Goal: Task Accomplishment & Management: Complete application form

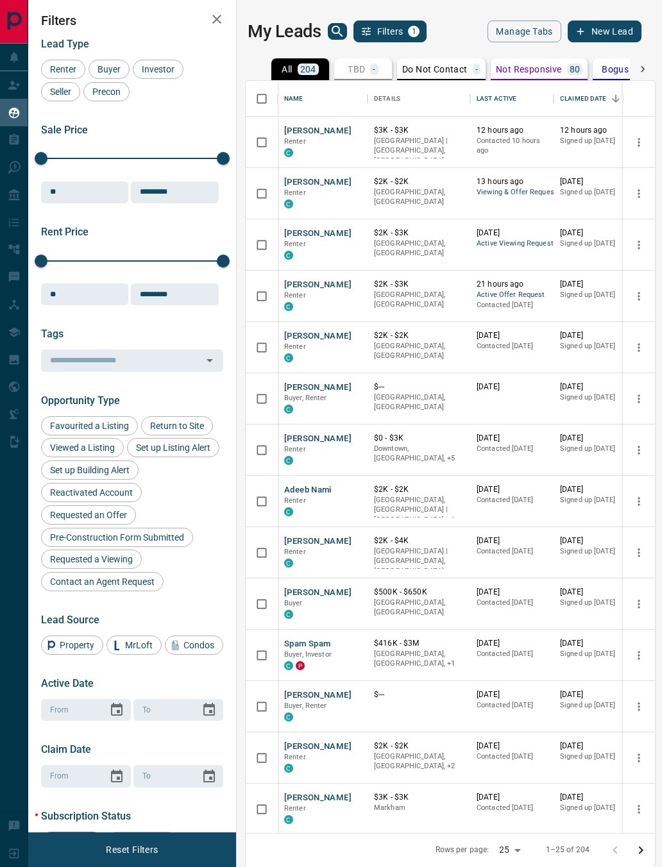
scroll to position [752, 409]
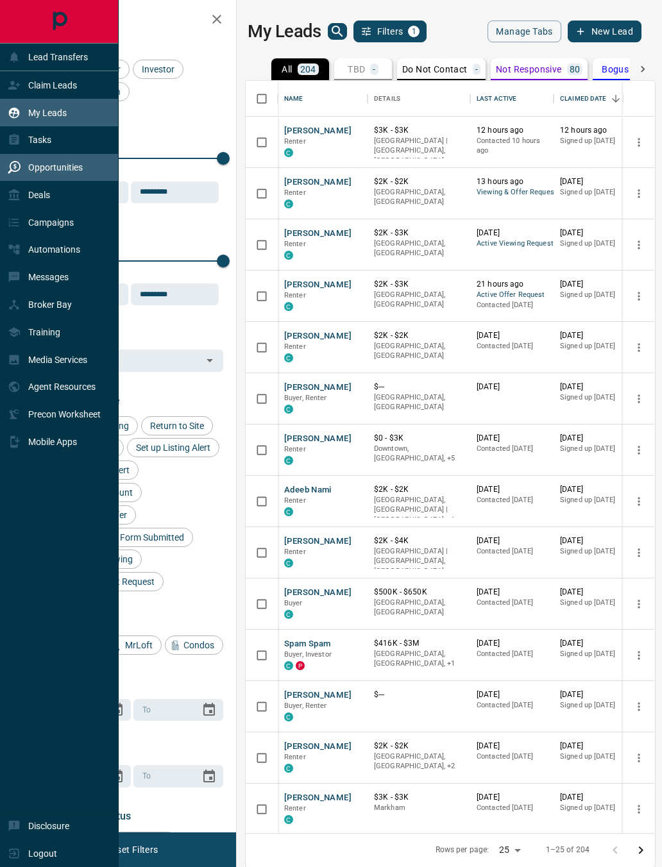
click at [19, 192] on div "Deals" at bounding box center [29, 194] width 42 height 21
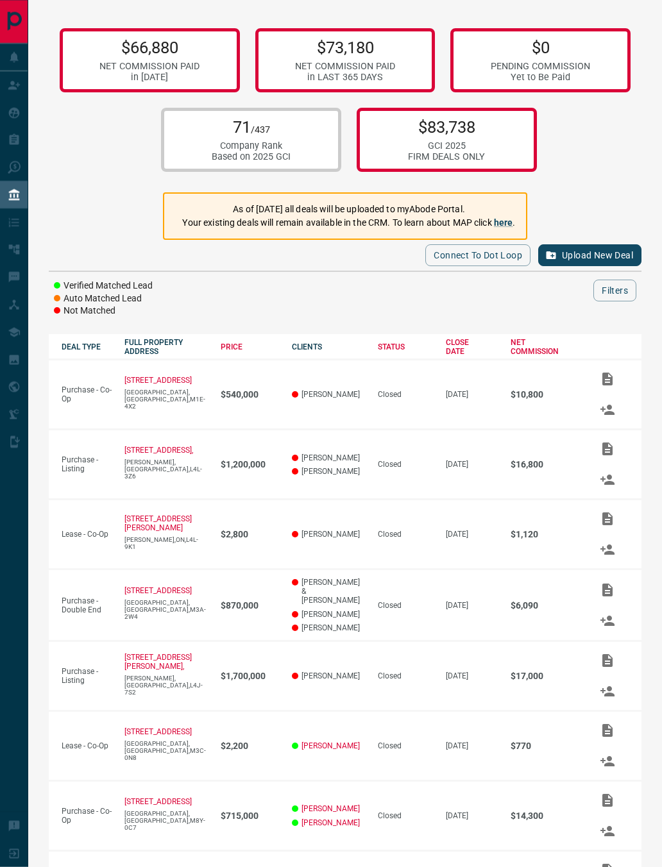
click at [569, 266] on button "Upload New Deal" at bounding box center [589, 255] width 103 height 22
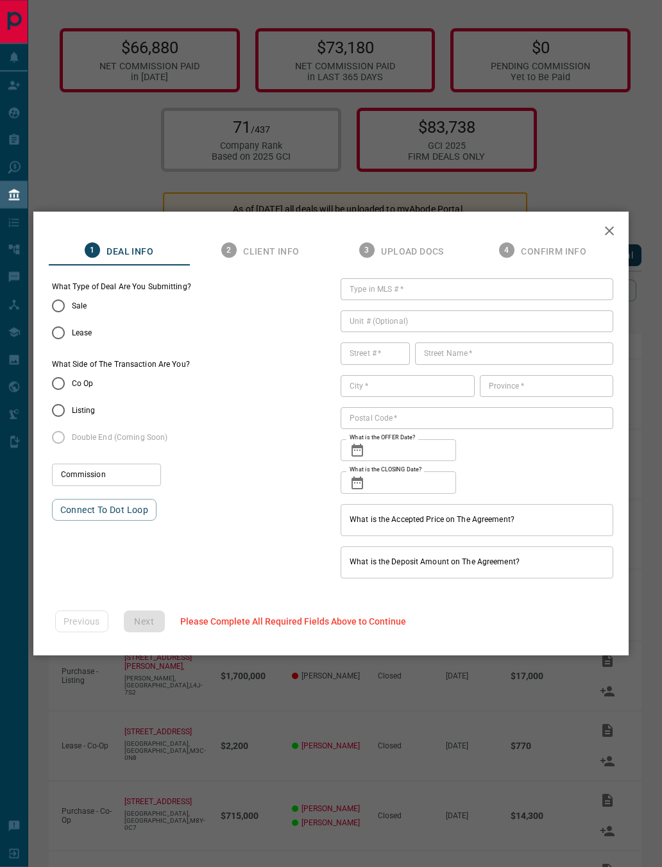
type input "***"
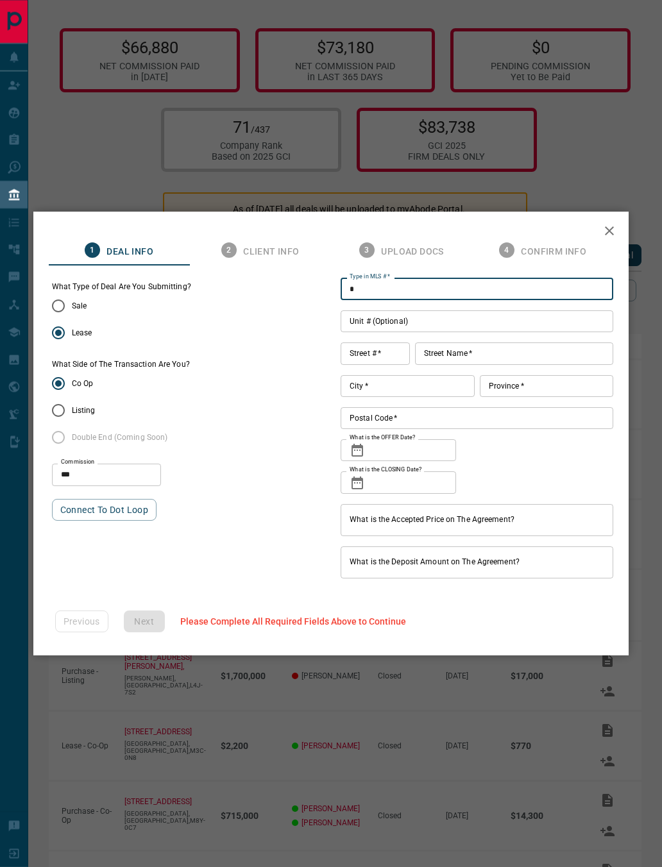
click at [509, 286] on input "*" at bounding box center [477, 289] width 273 height 22
click at [502, 284] on input "*" at bounding box center [477, 289] width 273 height 22
click at [497, 291] on input "*" at bounding box center [477, 289] width 273 height 22
paste input "********"
type input "*********"
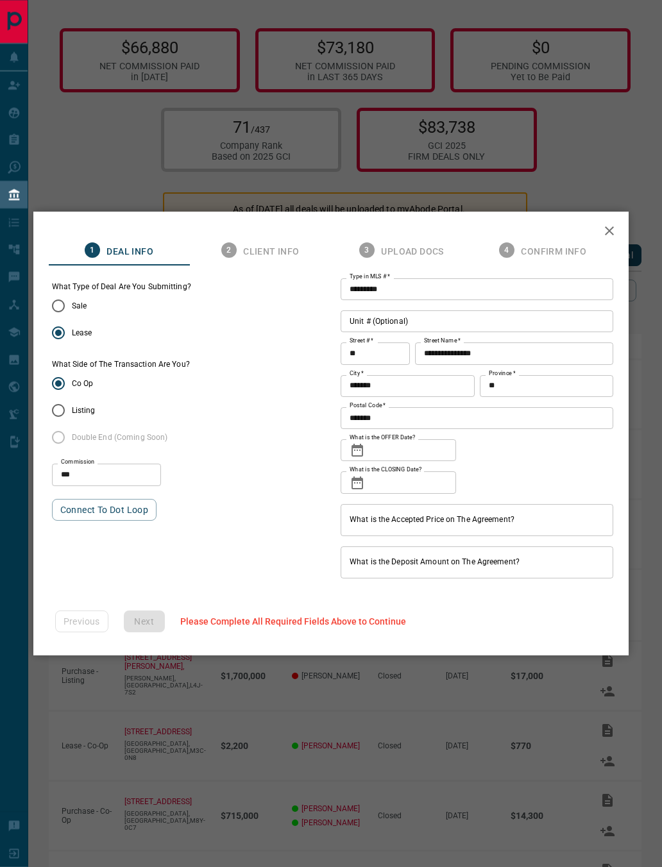
click at [420, 452] on input "What is the OFFER Date?" at bounding box center [413, 450] width 86 height 22
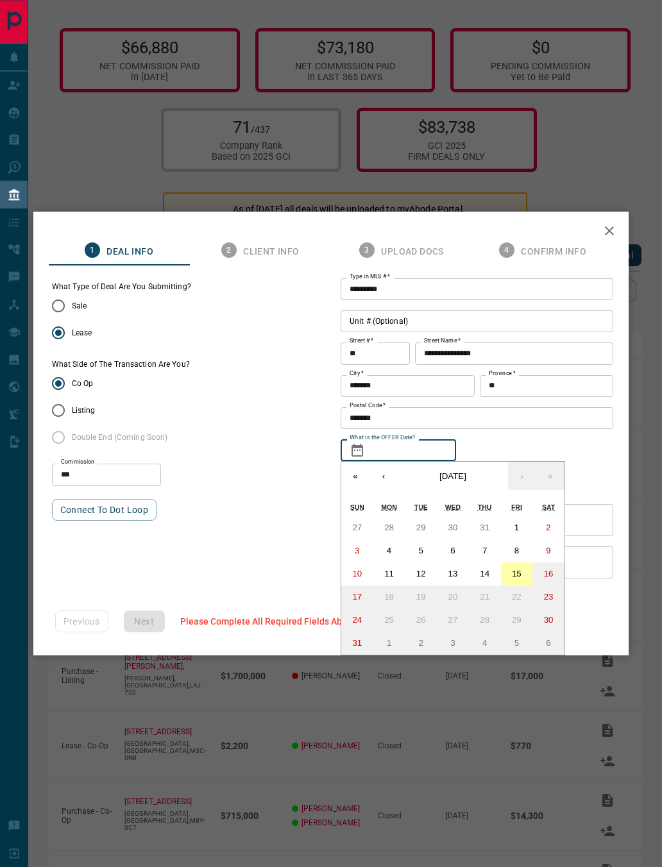
click at [522, 573] on button "15" at bounding box center [517, 574] width 32 height 23
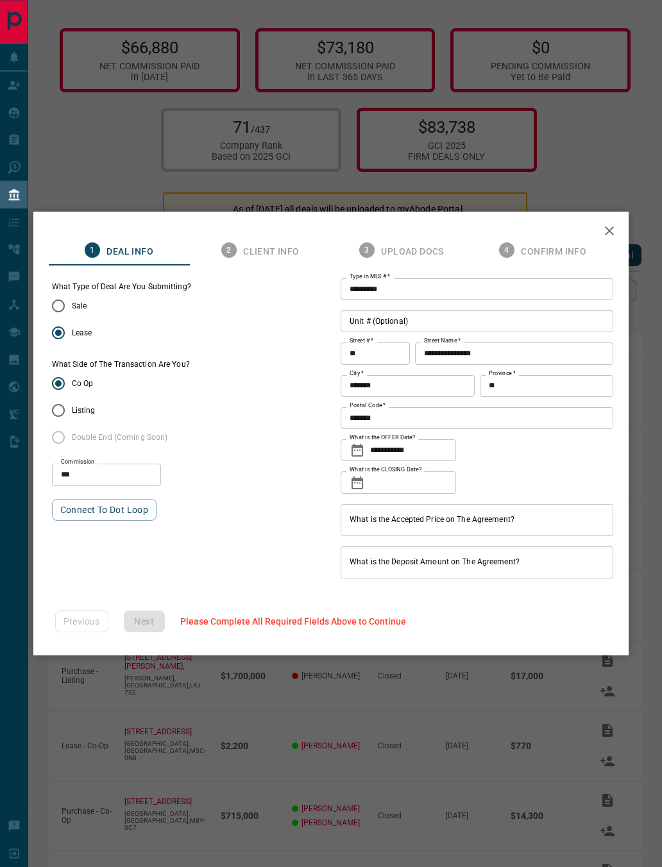
type input "**********"
click at [418, 482] on input "What is the CLOSING Date?" at bounding box center [413, 482] width 86 height 22
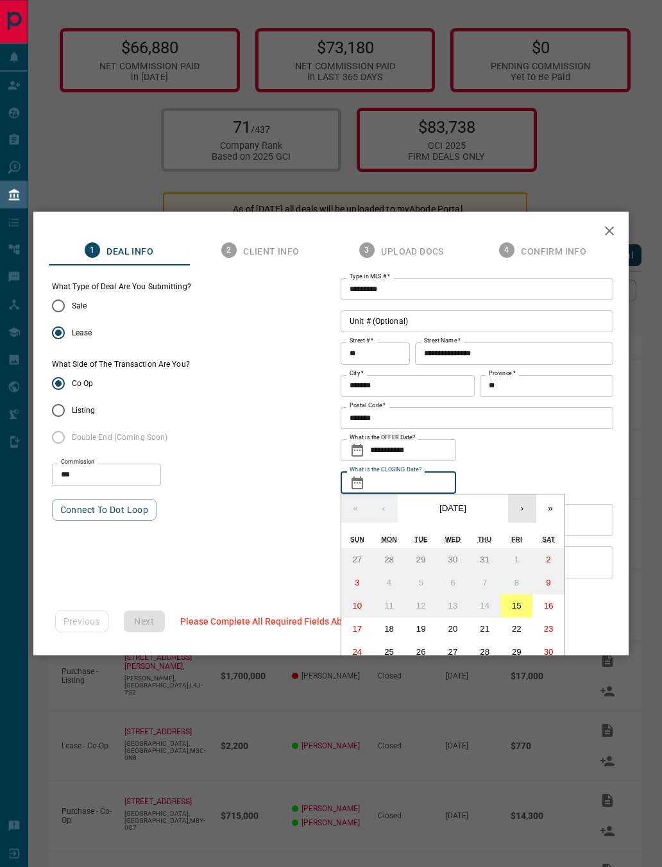
click at [523, 516] on button "›" at bounding box center [522, 509] width 28 height 28
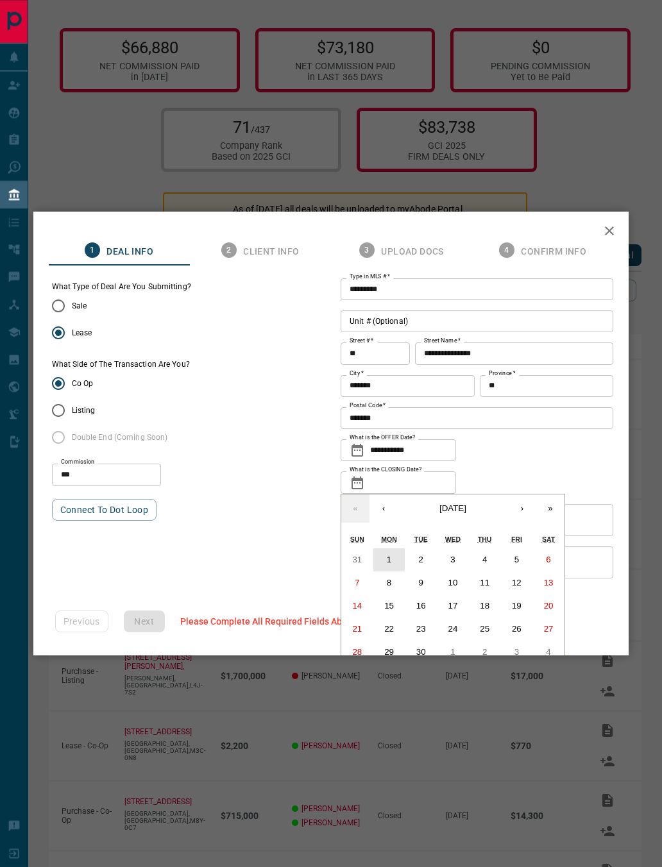
click at [393, 562] on button "1" at bounding box center [389, 559] width 32 height 23
type input "**********"
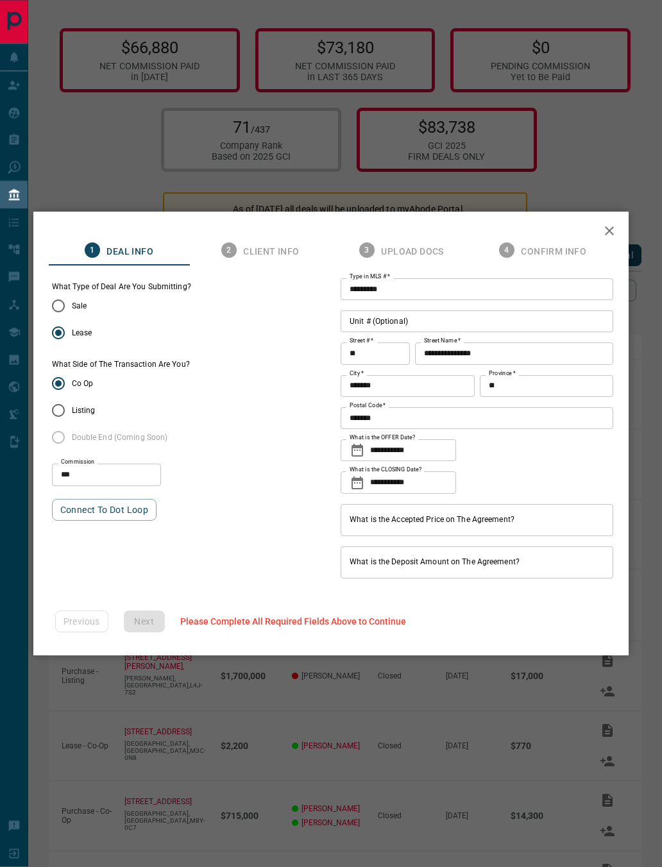
click at [489, 522] on input "What is the Accepted Price on The Agreement?" at bounding box center [477, 520] width 273 height 32
click at [473, 521] on input "What is the Accepted Price on The Agreement?" at bounding box center [477, 520] width 273 height 32
click at [463, 522] on input "What is the Accepted Price on The Agreement?" at bounding box center [477, 520] width 273 height 32
click at [476, 522] on input "What is the Accepted Price on The Agreement?" at bounding box center [477, 520] width 273 height 32
click at [473, 523] on input "What is the Accepted Price on The Agreement?" at bounding box center [477, 520] width 273 height 32
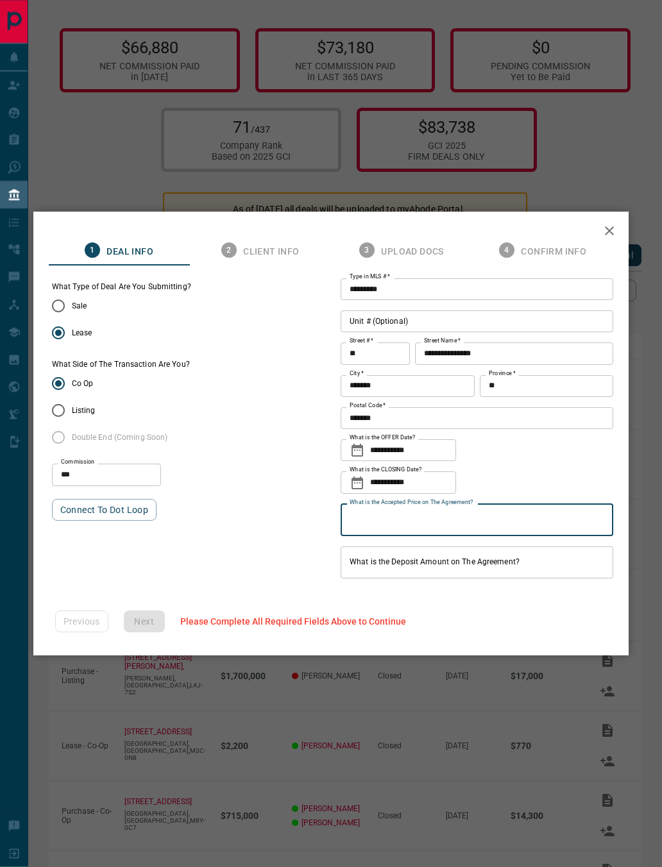
type input "**********"
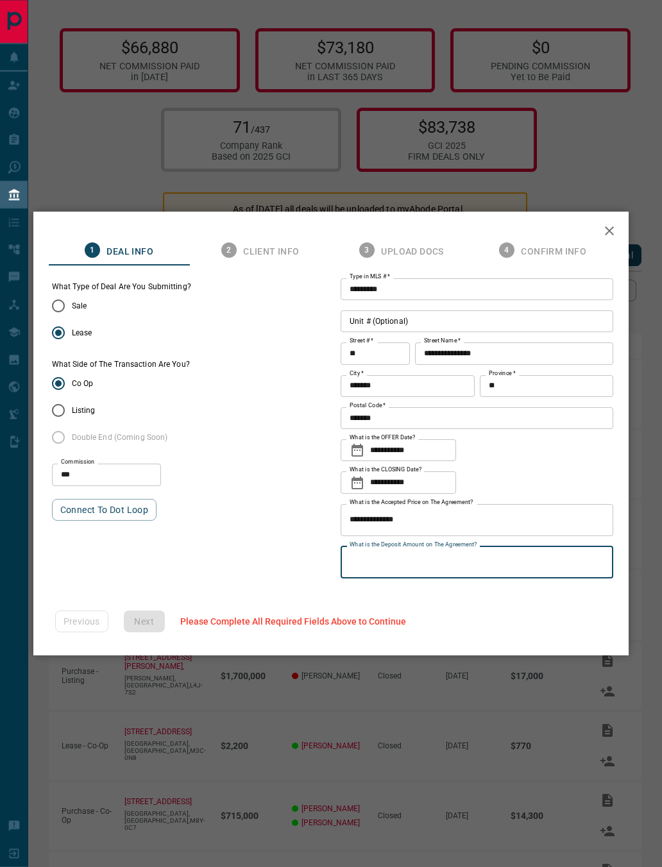
type input "******"
click at [155, 623] on button "Next" at bounding box center [144, 622] width 41 height 22
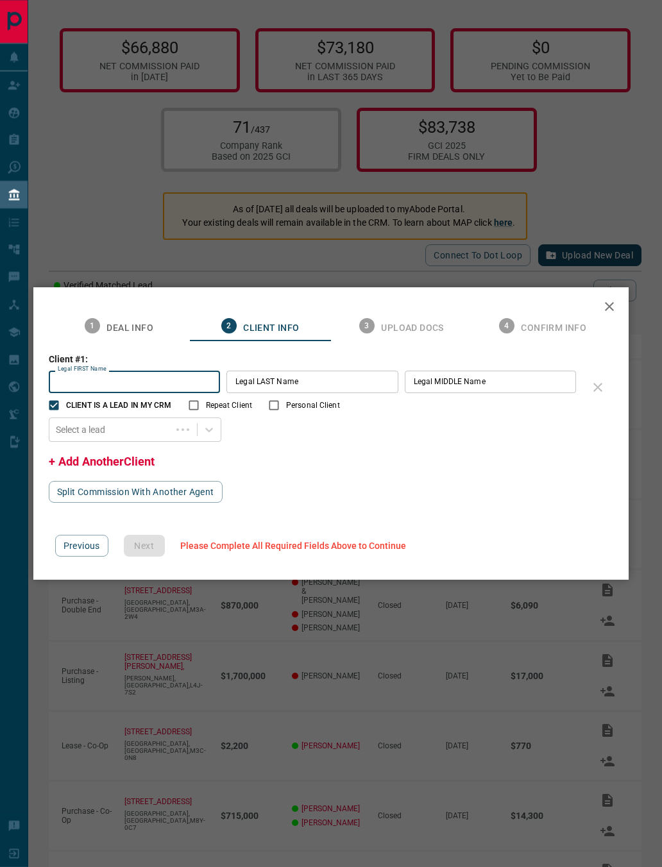
click at [92, 389] on input "Legal FIRST Name" at bounding box center [135, 382] width 172 height 22
click at [90, 386] on input "Legal FIRST Name" at bounding box center [135, 382] width 172 height 22
click at [94, 389] on input "Legal FIRST Name" at bounding box center [135, 382] width 172 height 22
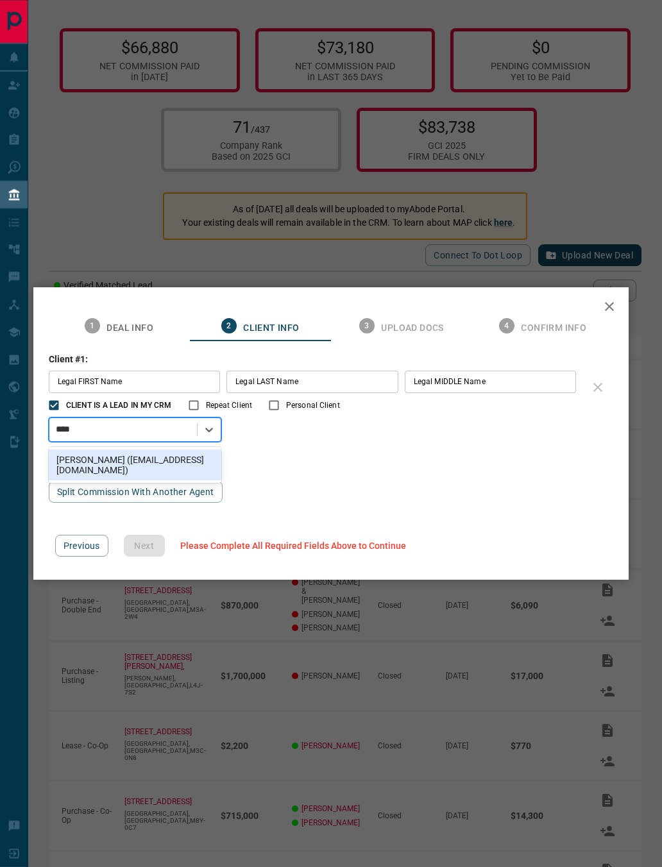
click at [153, 471] on div "[PERSON_NAME] ([EMAIL_ADDRESS][DOMAIN_NAME])" at bounding box center [135, 465] width 173 height 31
type input "****"
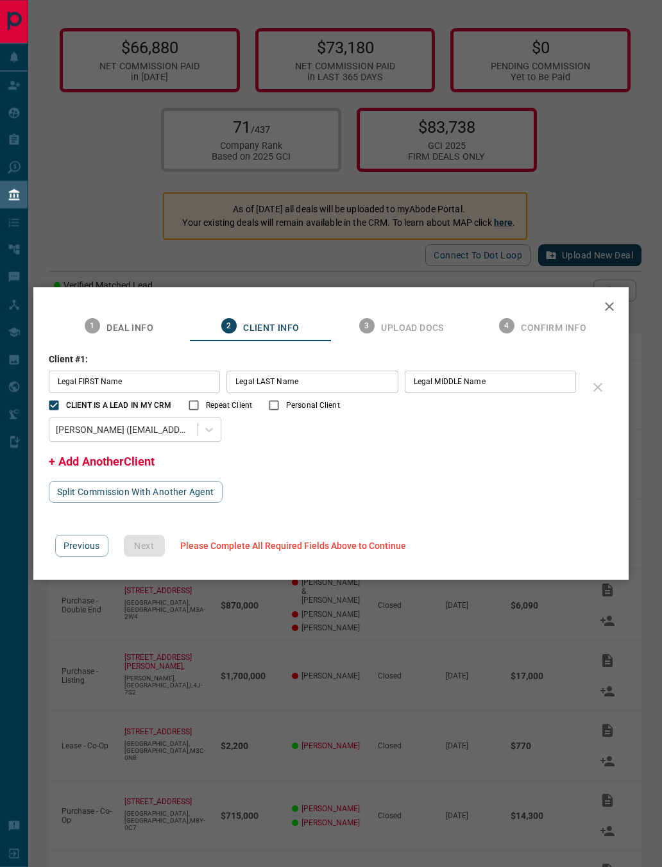
click at [93, 379] on div "Legal FIRST Name Legal FIRST Name" at bounding box center [135, 382] width 172 height 22
type input "*****"
click at [333, 375] on input "Legal LAST Name" at bounding box center [312, 382] width 172 height 22
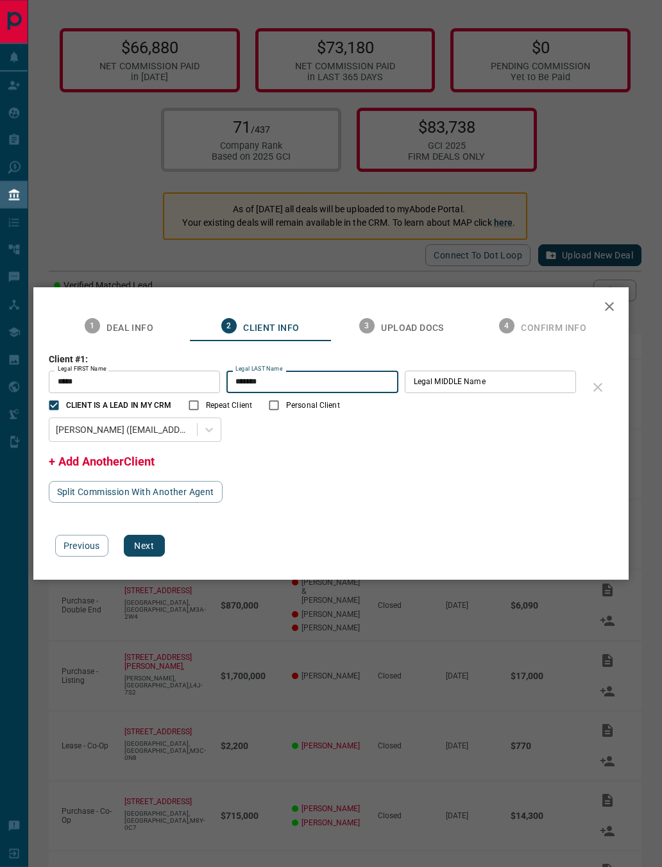
type input "********"
click at [148, 552] on button "Next" at bounding box center [144, 546] width 41 height 22
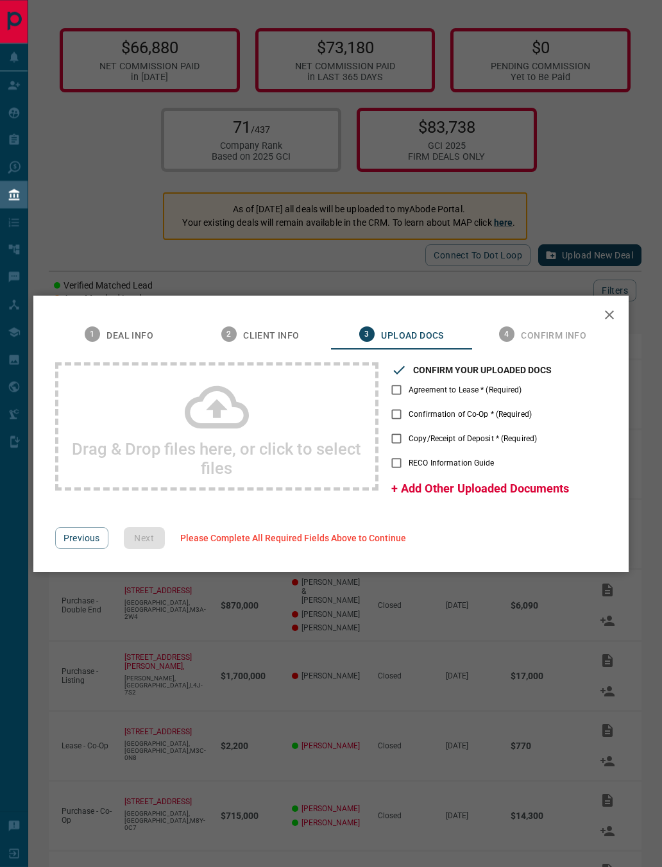
click at [262, 423] on div "Drag & Drop files here, or click to select files" at bounding box center [216, 426] width 323 height 128
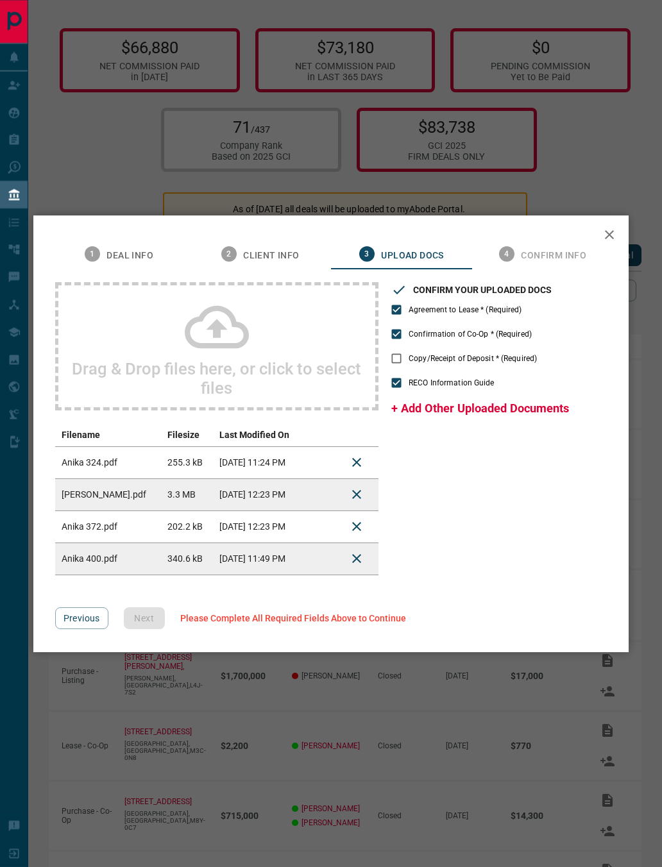
click at [452, 409] on span "+ Add Other Uploaded Documents" at bounding box center [480, 408] width 178 height 13
type input "**********"
click at [501, 565] on div "**********" at bounding box center [499, 428] width 216 height 293
click at [153, 609] on div "Previous Next Please Complete All Required Fields Above to Continue" at bounding box center [334, 618] width 559 height 22
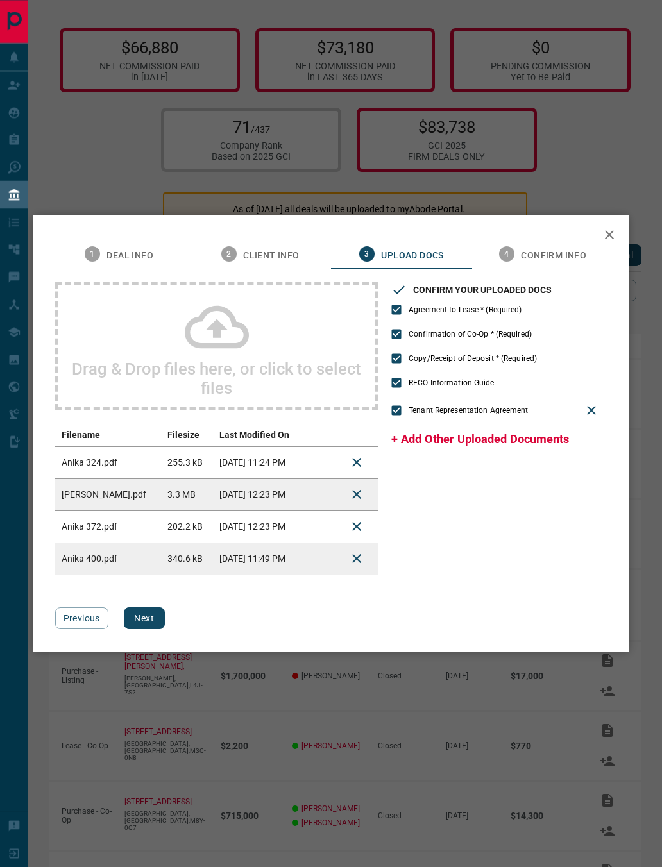
click at [152, 616] on button "Next" at bounding box center [144, 618] width 41 height 22
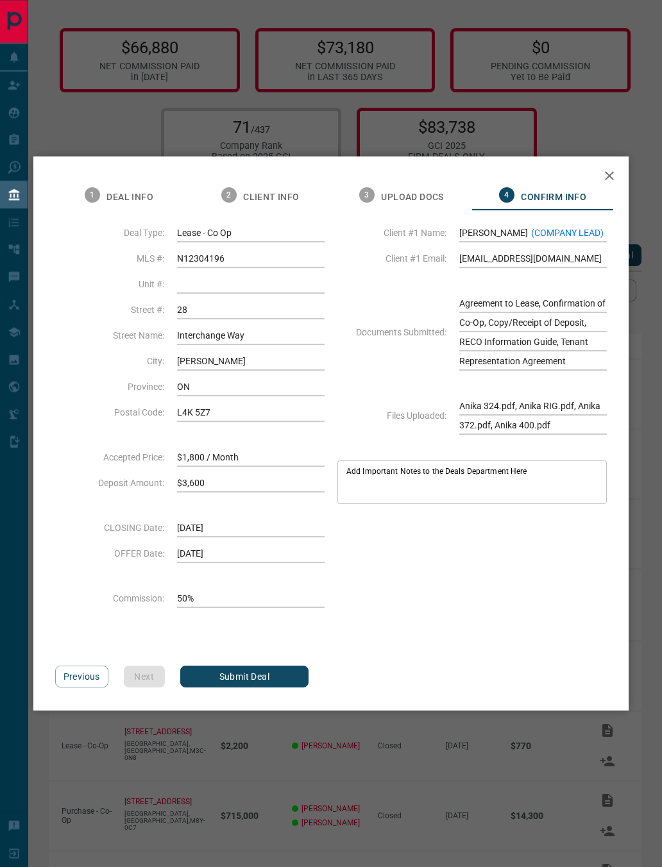
click at [405, 487] on textarea "Add Important Notes to the Deals Department Here" at bounding box center [471, 482] width 251 height 33
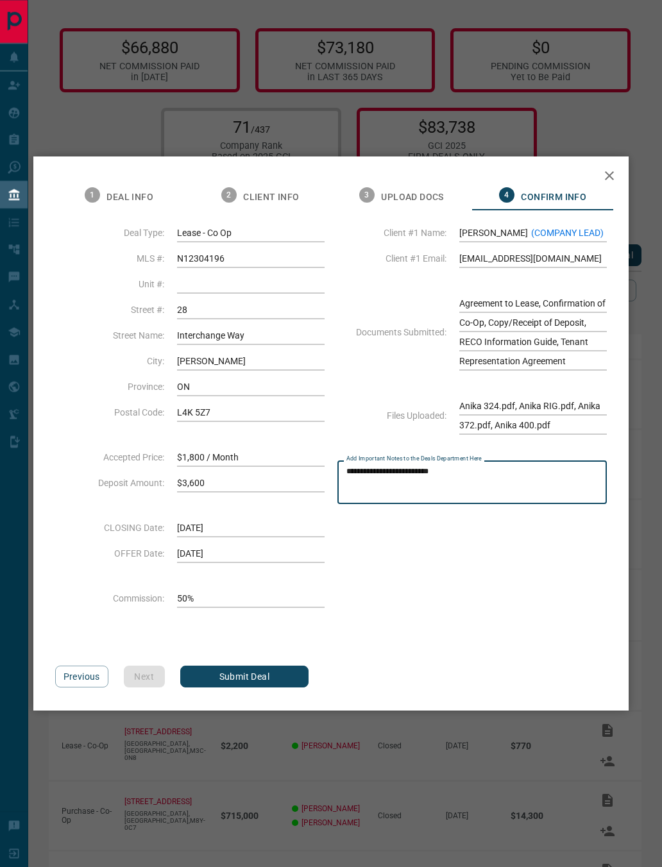
click at [387, 472] on textarea "**********" at bounding box center [471, 482] width 251 height 33
type textarea "**********"
click at [429, 570] on div "**********" at bounding box center [471, 428] width 269 height 411
click at [244, 679] on button "Submit Deal" at bounding box center [244, 677] width 128 height 22
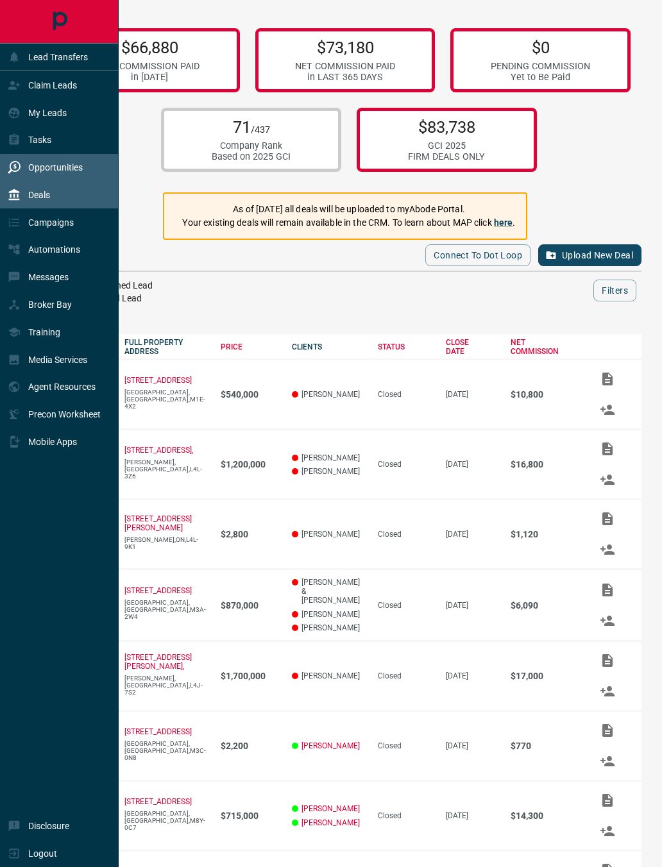
click at [10, 178] on div "Opportunities" at bounding box center [45, 167] width 75 height 21
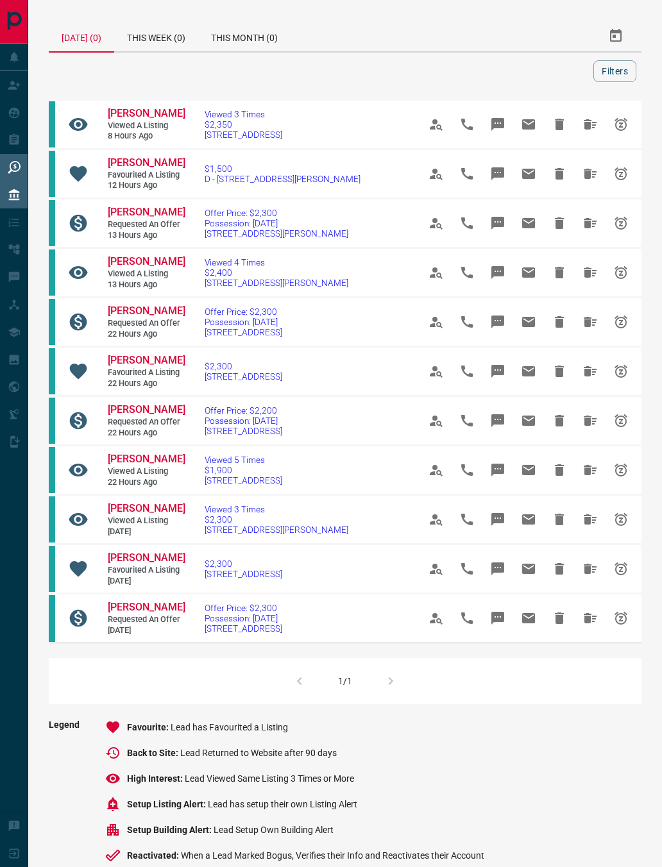
click at [47, 200] on p "Deals" at bounding box center [39, 195] width 22 height 10
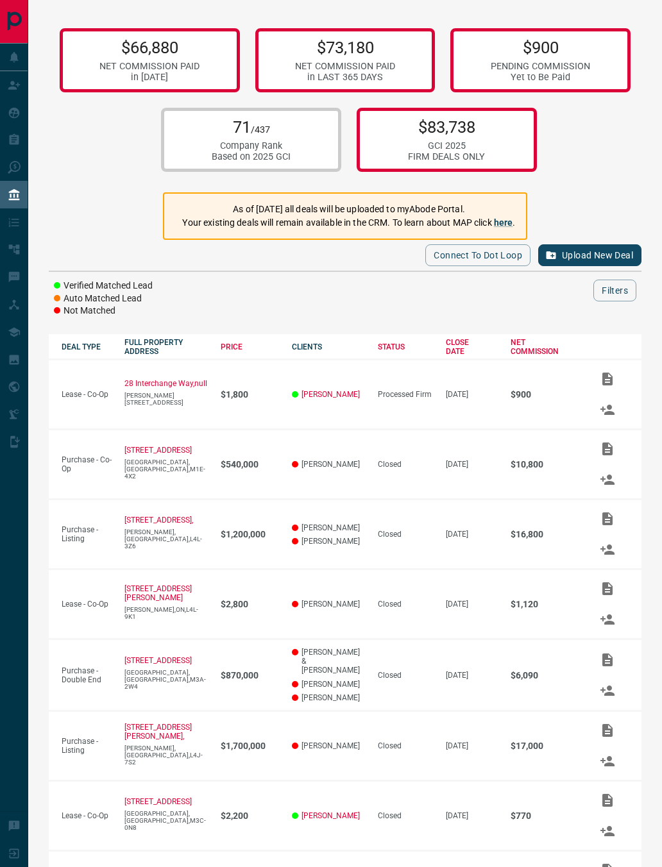
click at [273, 307] on div "Verified Matched Lead Auto Matched Lead Not Matched Filters" at bounding box center [345, 299] width 593 height 38
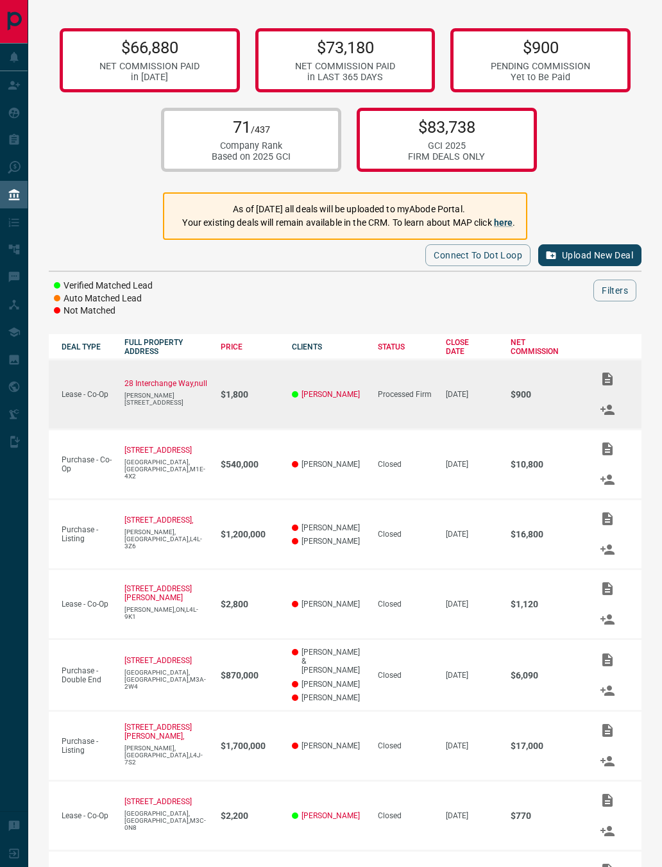
click at [516, 424] on td "$900" at bounding box center [538, 395] width 81 height 70
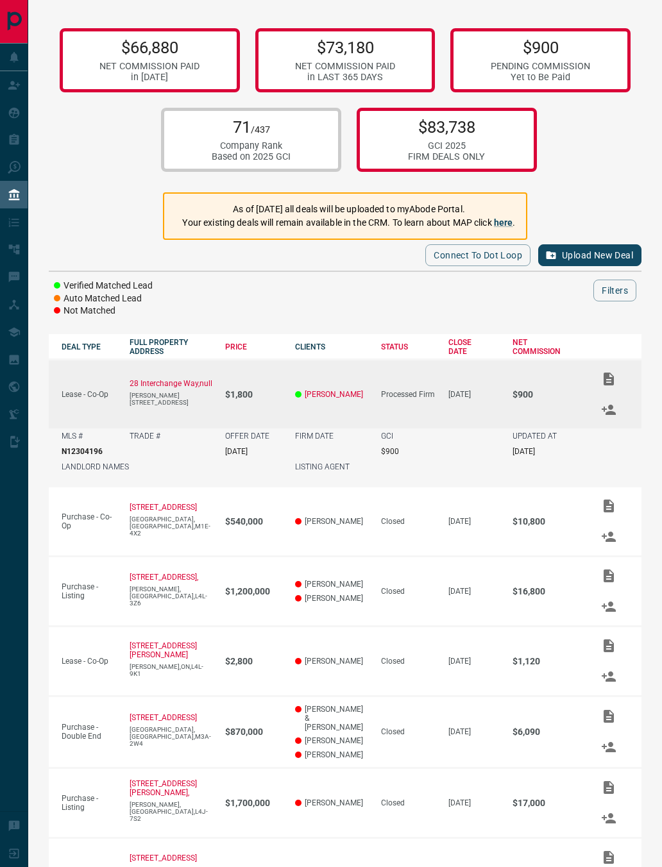
click at [436, 421] on td "[DATE]" at bounding box center [468, 394] width 64 height 69
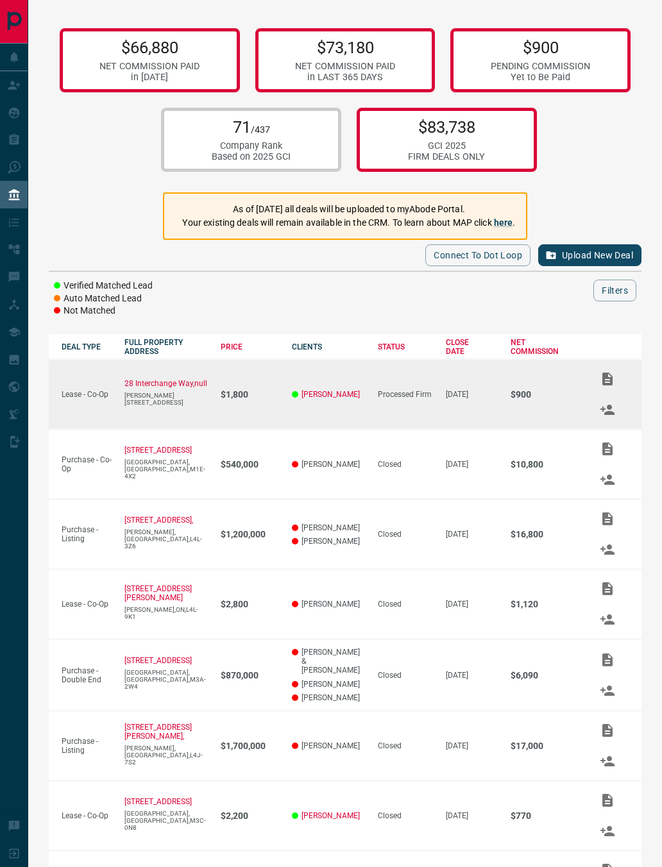
click at [433, 414] on td "[DATE]" at bounding box center [465, 395] width 65 height 70
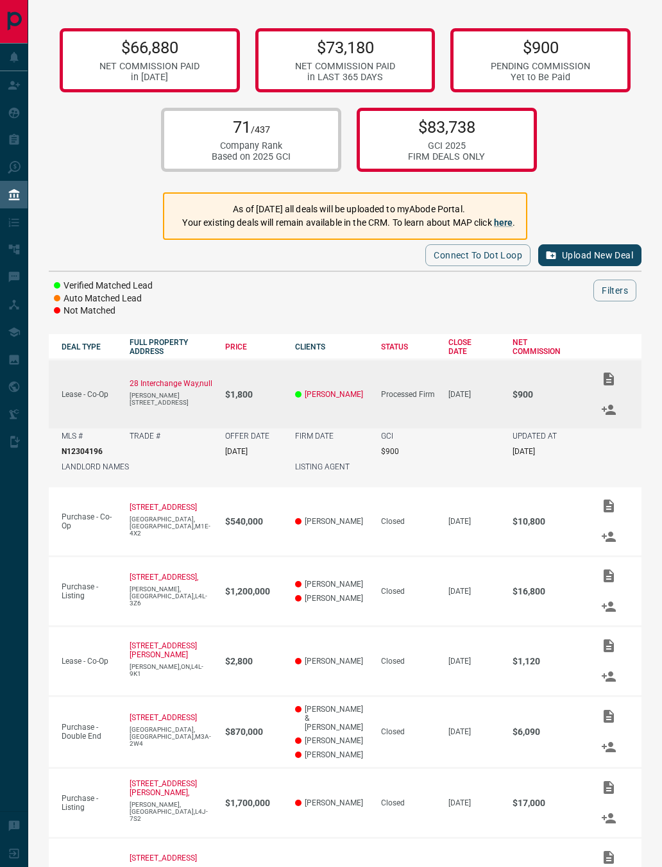
click at [436, 413] on td "[DATE]" at bounding box center [468, 394] width 64 height 69
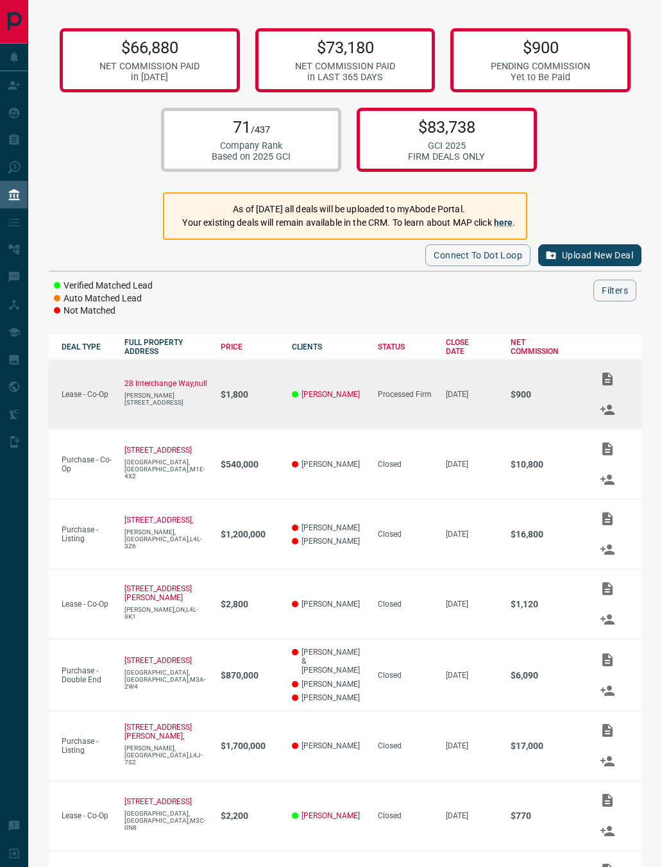
click at [419, 414] on td "Processed Firm" at bounding box center [399, 395] width 68 height 70
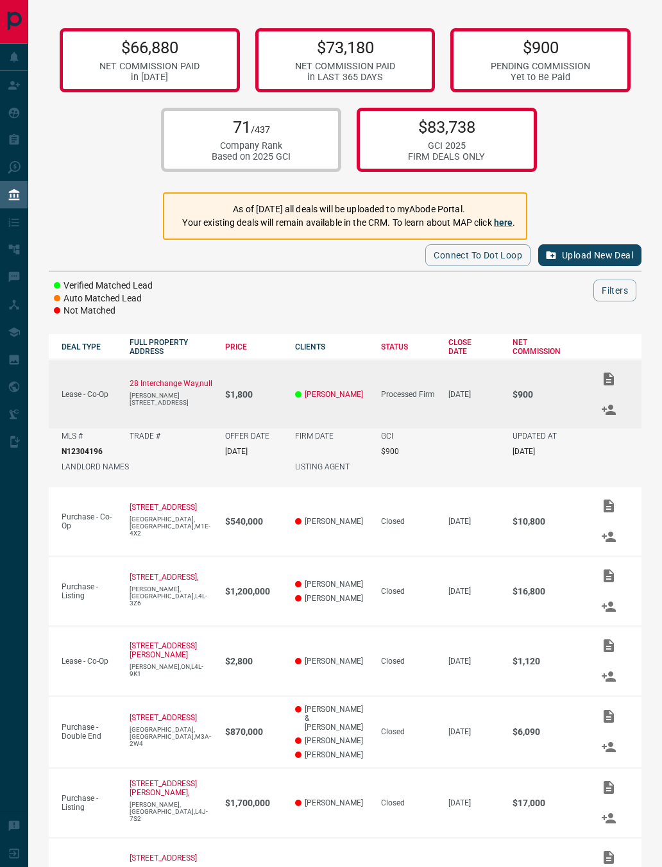
click at [418, 414] on td "Processed Firm" at bounding box center [401, 394] width 67 height 69
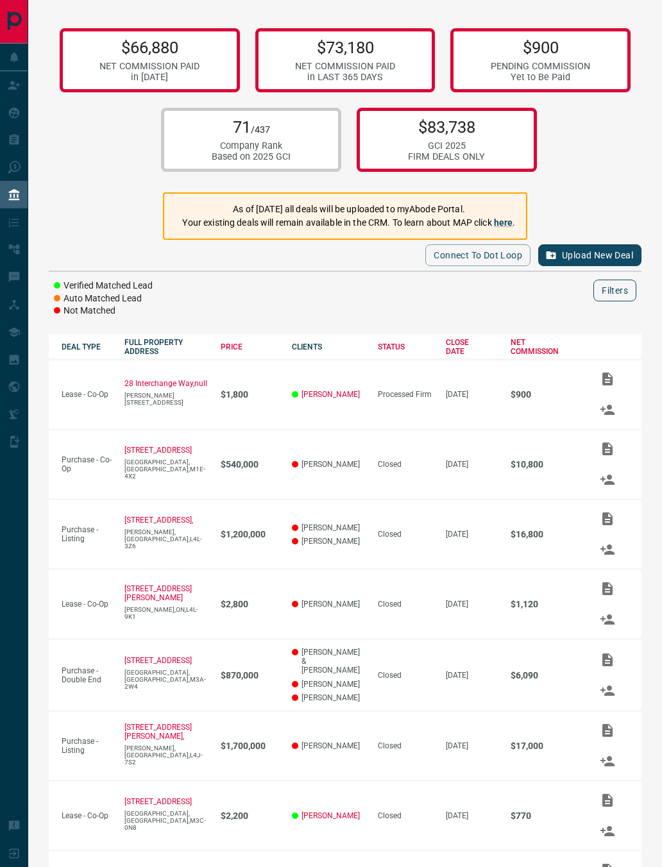
click at [604, 301] on button "Filters" at bounding box center [614, 291] width 43 height 22
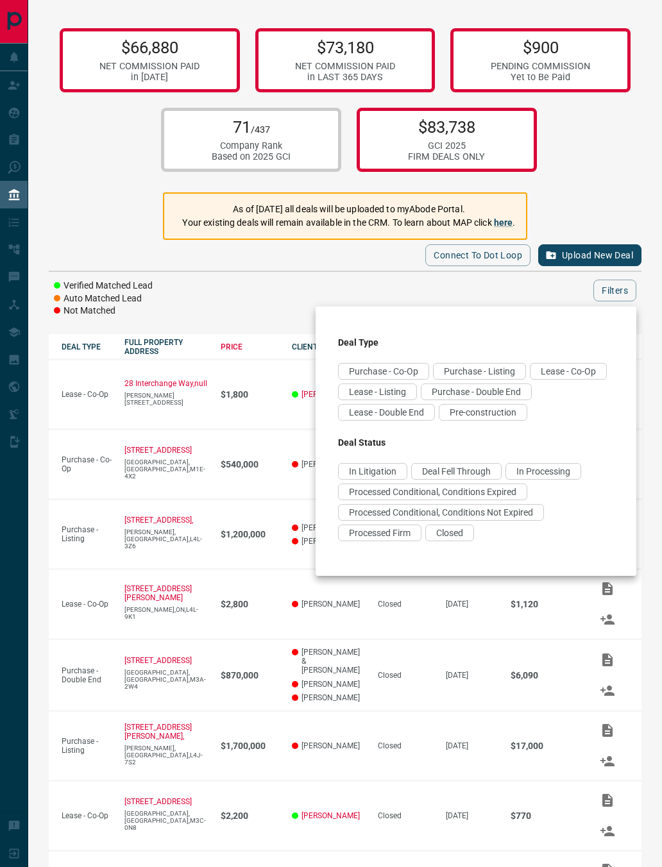
click at [408, 286] on div at bounding box center [331, 433] width 662 height 867
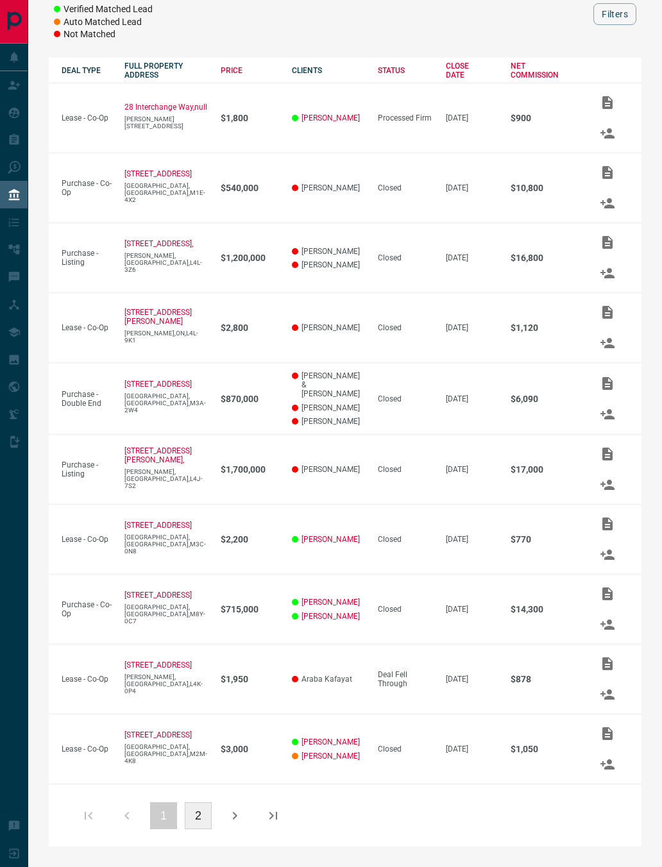
scroll to position [303, 0]
click at [203, 817] on button "2" at bounding box center [198, 815] width 27 height 27
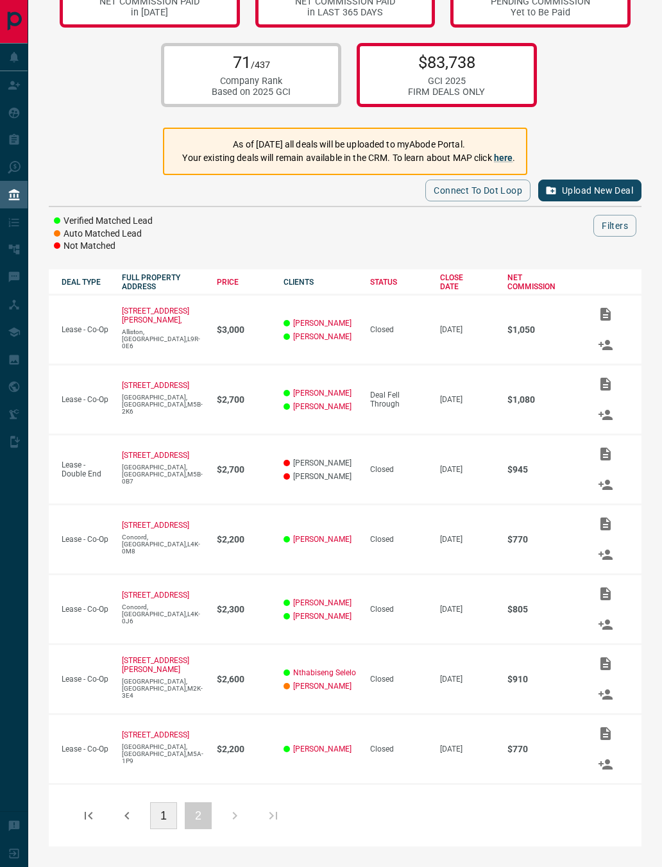
scroll to position [69, 0]
click at [164, 802] on button "1" at bounding box center [163, 815] width 27 height 27
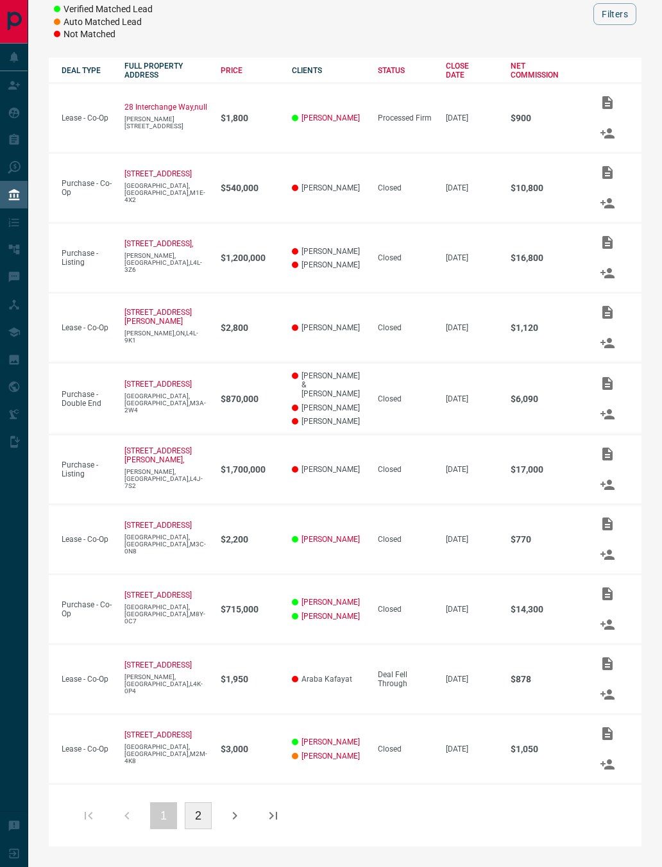
scroll to position [303, 0]
click at [278, 815] on icon "button" at bounding box center [273, 815] width 15 height 15
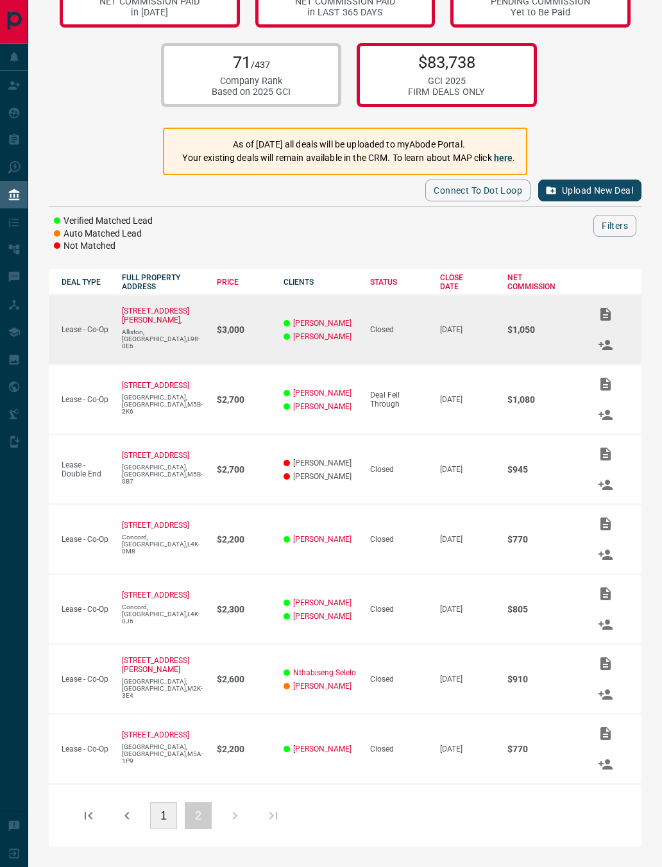
click at [543, 346] on td "$1,050" at bounding box center [536, 330] width 83 height 70
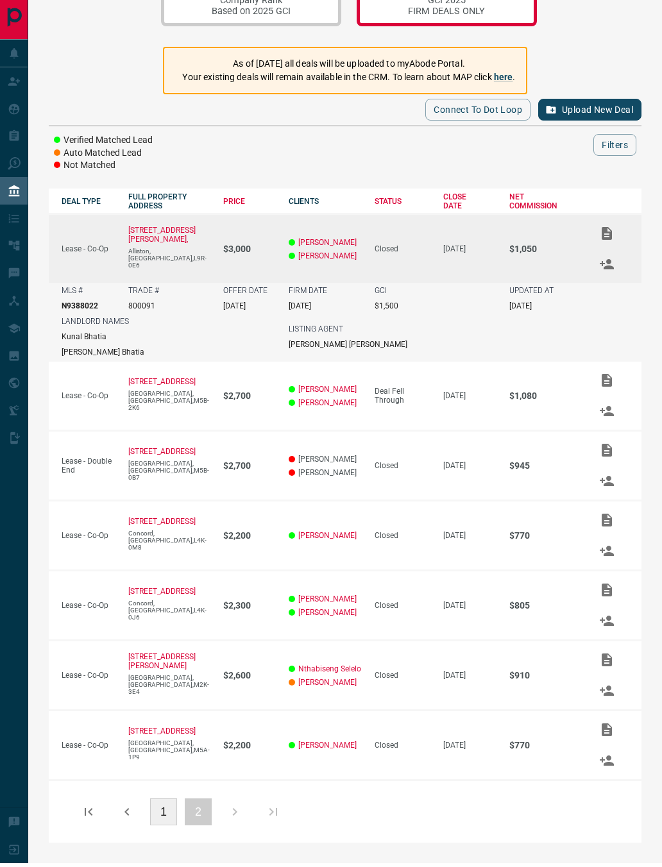
click at [157, 815] on button "1" at bounding box center [163, 815] width 27 height 27
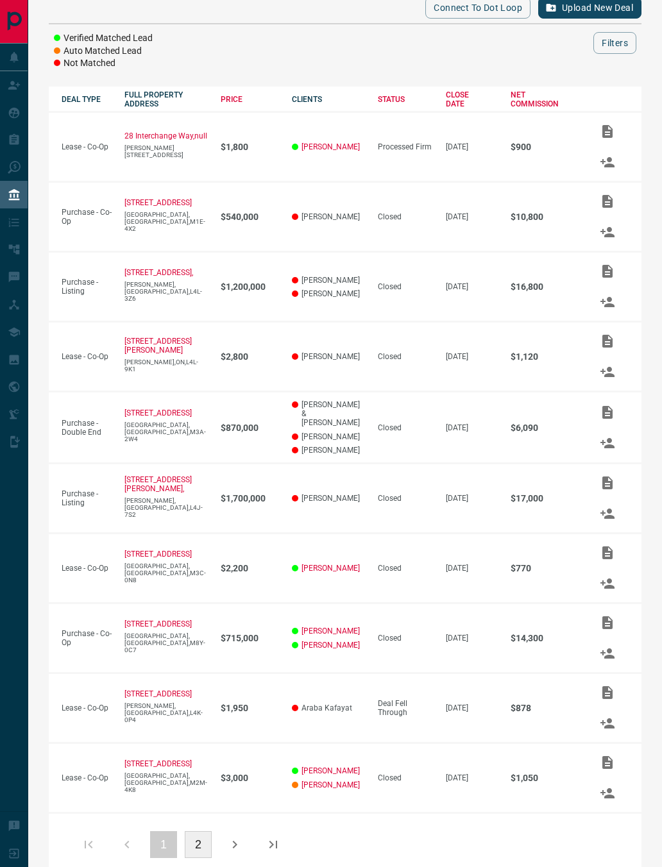
scroll to position [303, 0]
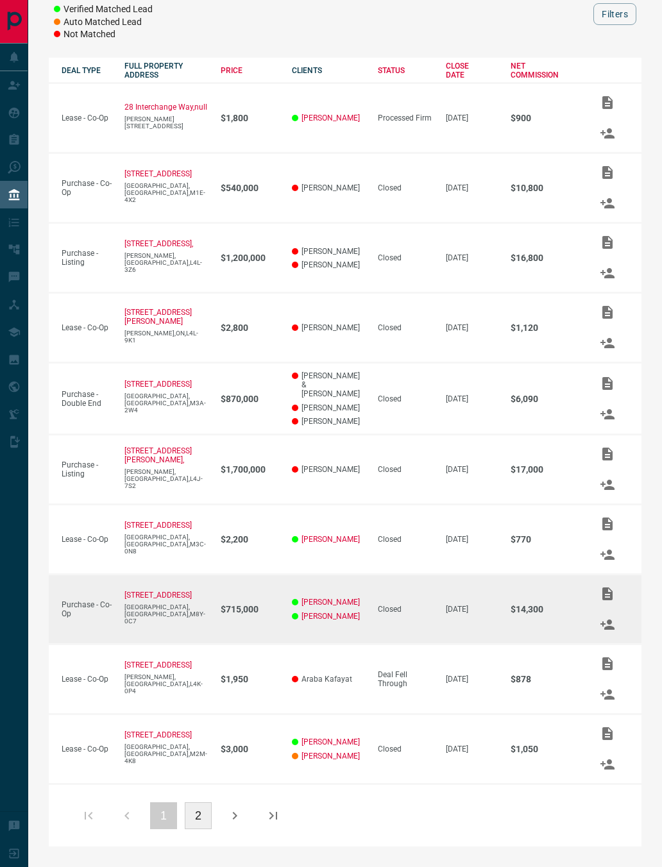
click at [531, 605] on p "$14,300" at bounding box center [545, 609] width 69 height 10
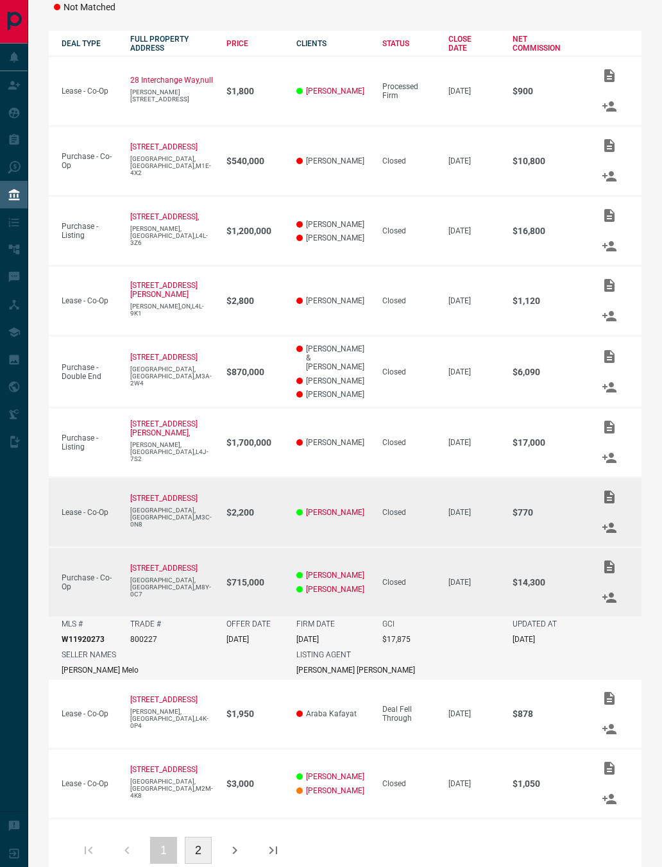
click at [524, 518] on p "$770" at bounding box center [547, 512] width 68 height 10
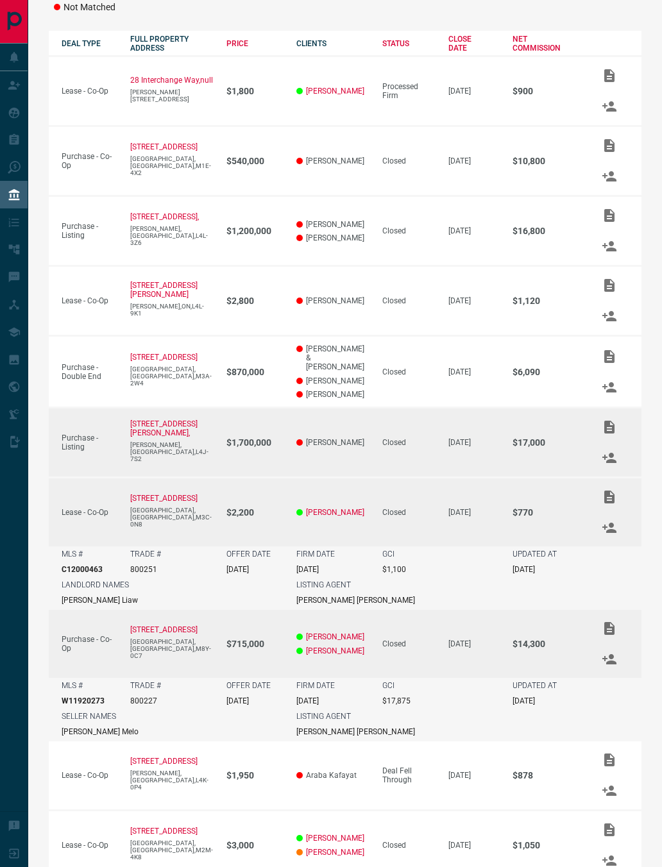
click at [512, 468] on td "$17,000" at bounding box center [540, 443] width 81 height 70
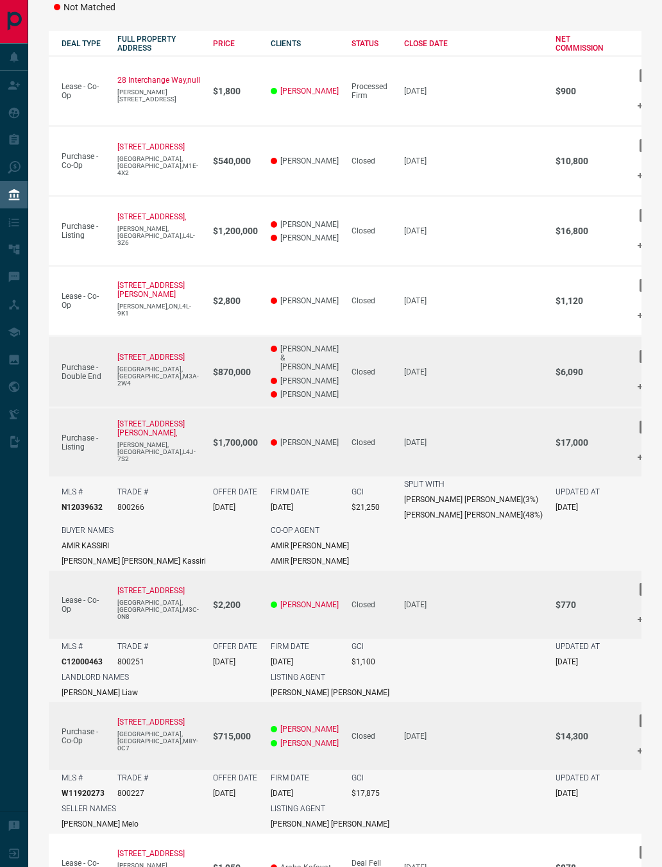
click at [494, 407] on td "[DATE]" at bounding box center [466, 372] width 151 height 72
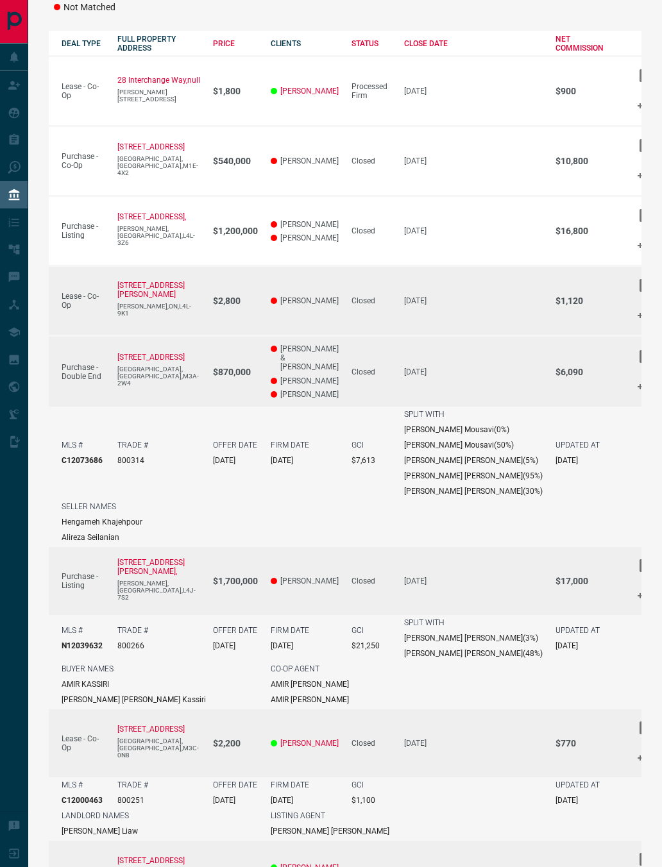
click at [543, 323] on td "$1,120" at bounding box center [580, 301] width 74 height 70
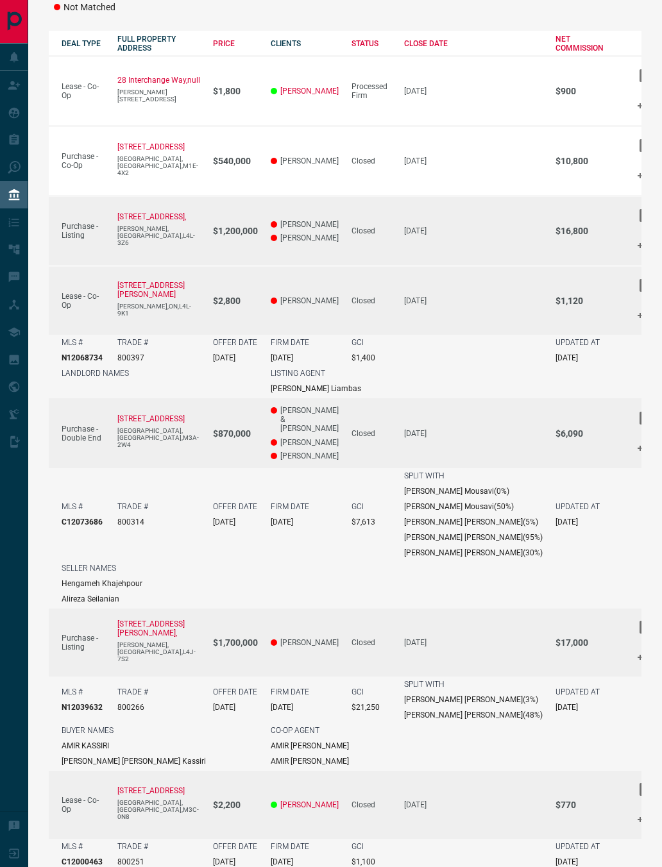
click at [482, 235] on p "[DATE]" at bounding box center [473, 230] width 139 height 9
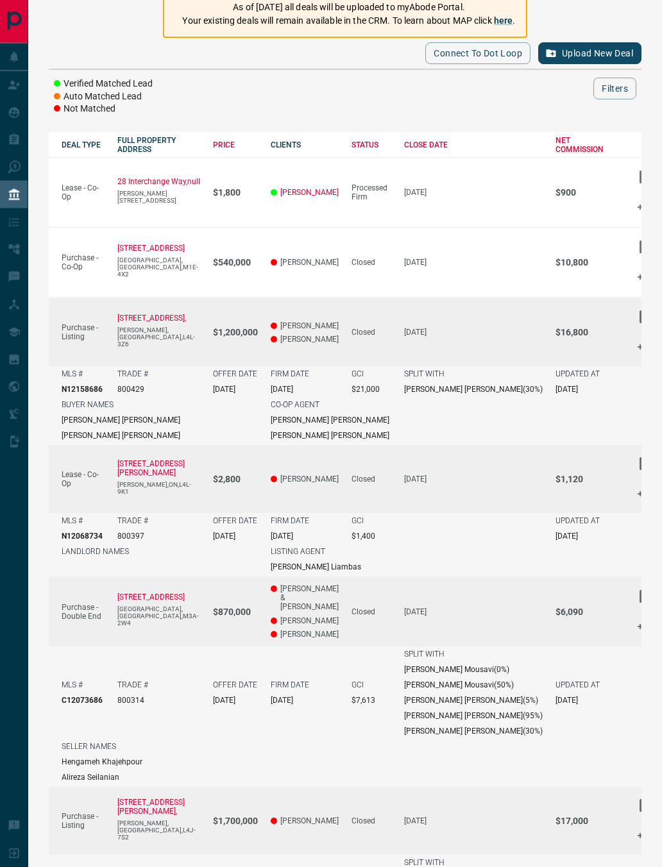
scroll to position [178, 0]
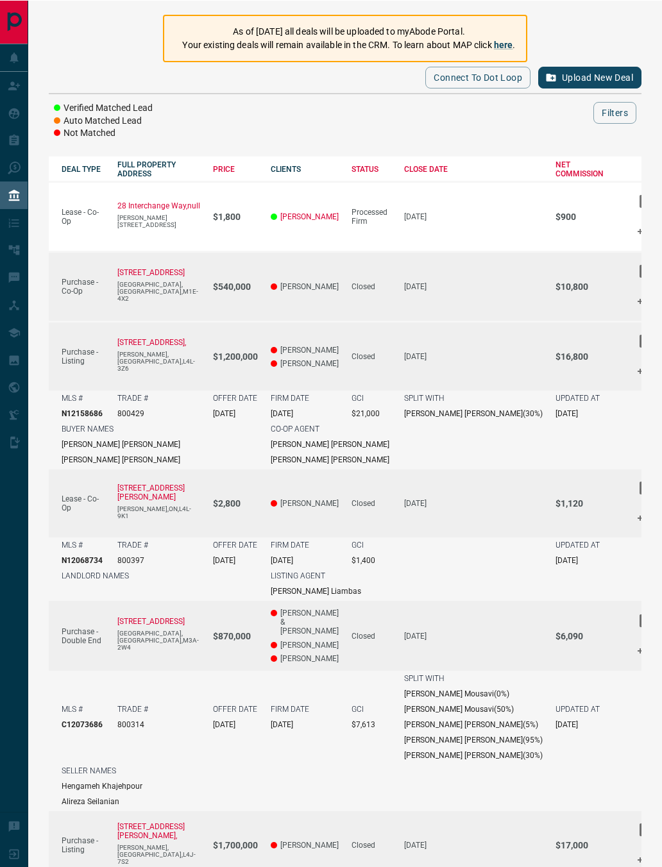
click at [543, 293] on td "$10,800" at bounding box center [580, 286] width 74 height 70
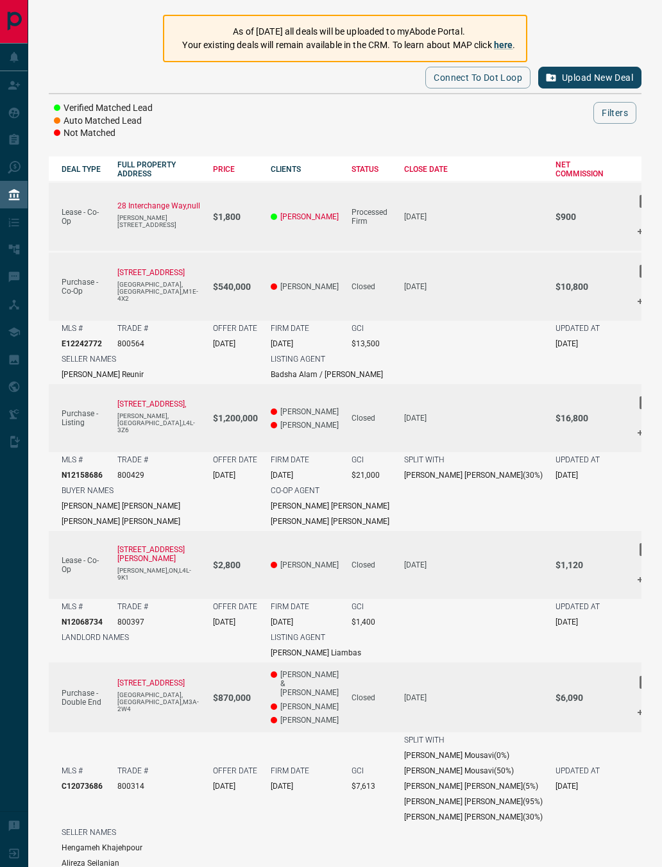
click at [556, 222] on p "$900" at bounding box center [586, 217] width 61 height 10
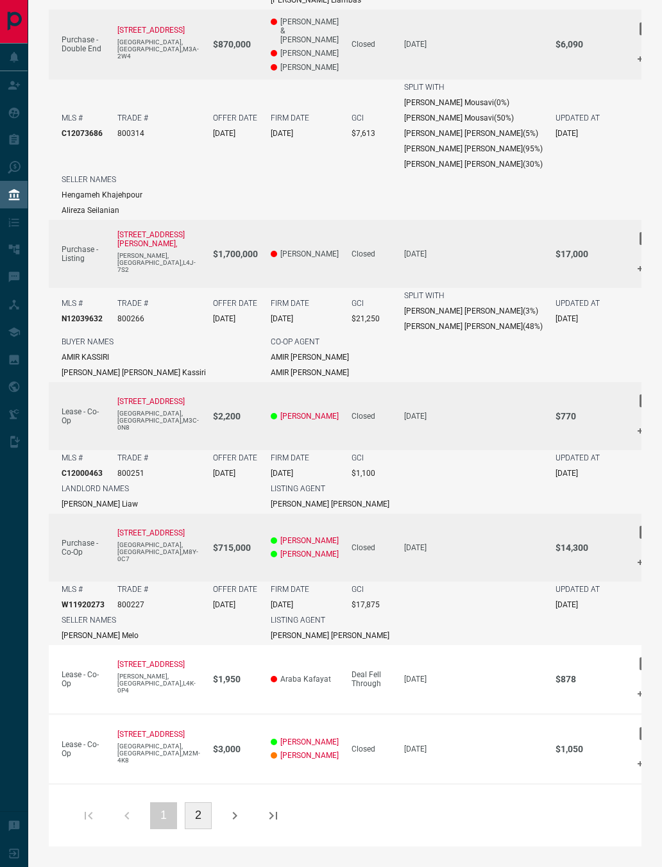
scroll to position [940, 0]
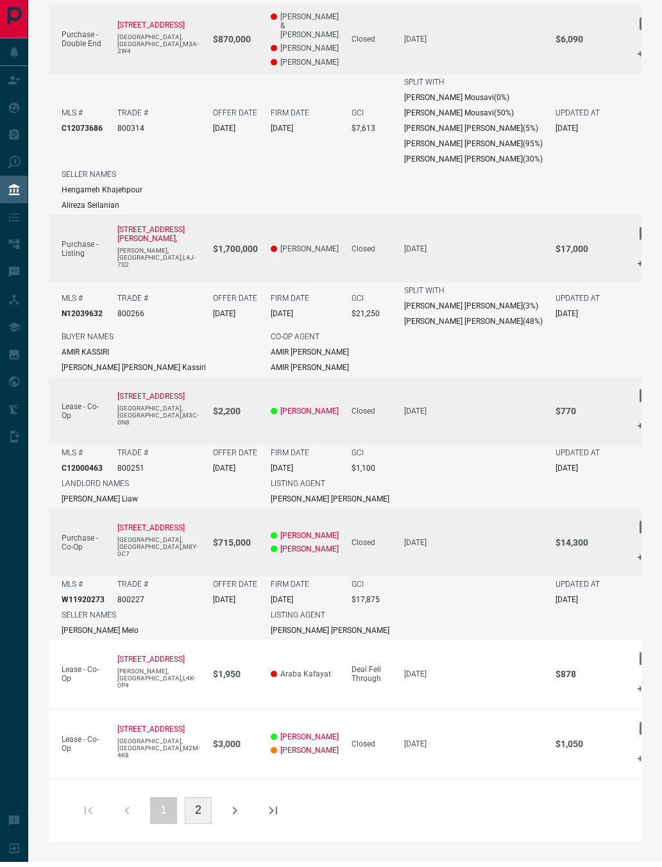
click at [202, 828] on button "2" at bounding box center [198, 815] width 27 height 27
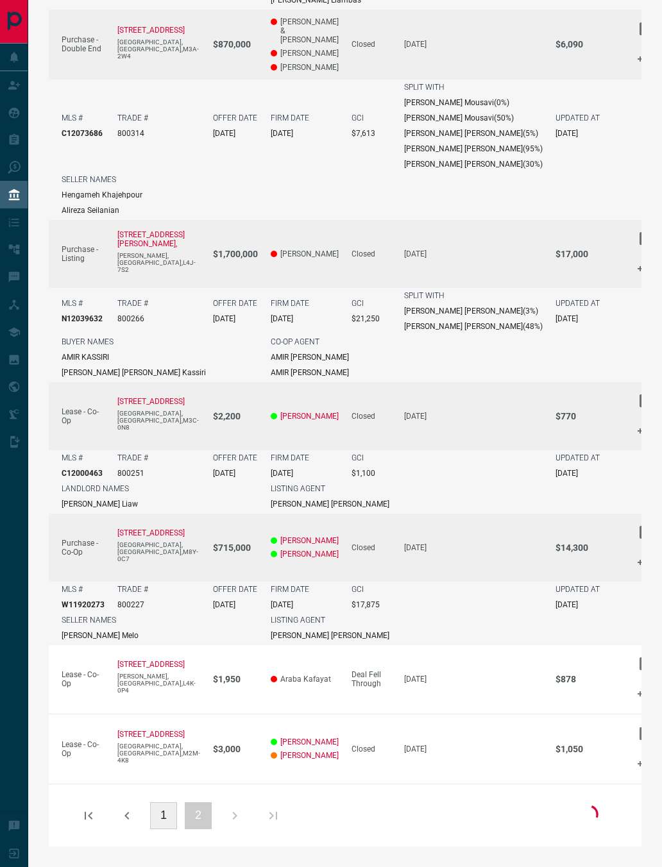
scroll to position [69, 0]
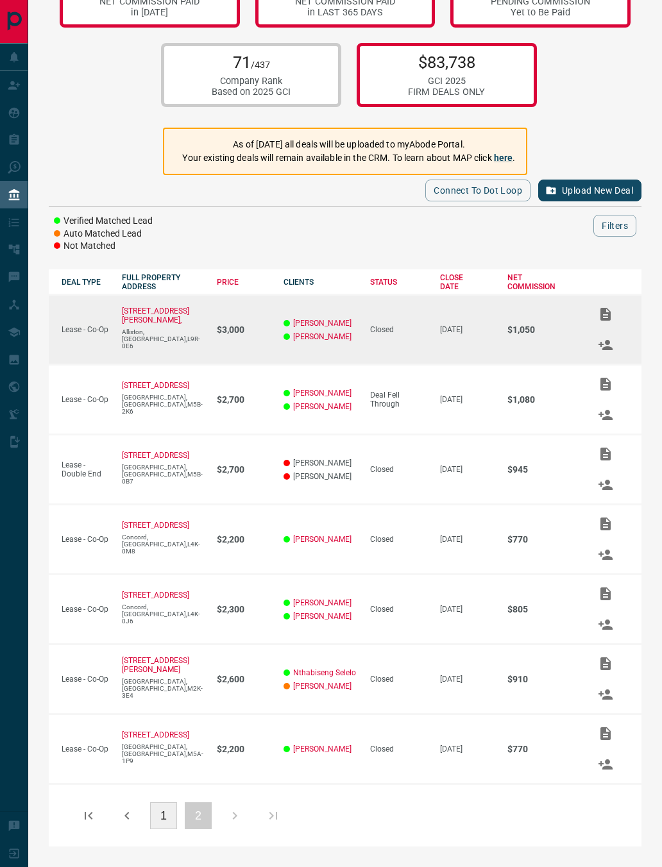
click at [495, 344] on td "$1,050" at bounding box center [536, 330] width 83 height 70
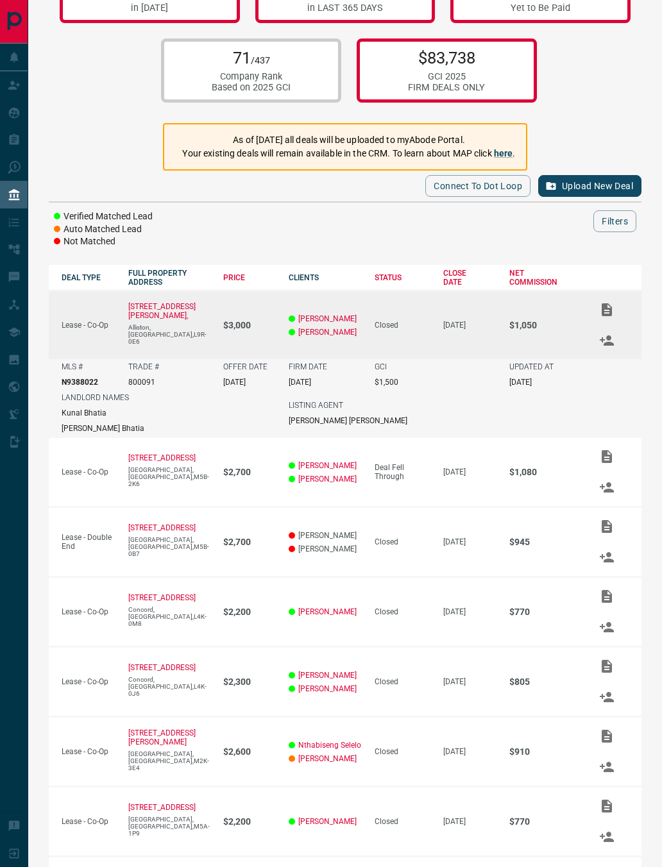
click at [195, 337] on p "Alliston,[GEOGRAPHIC_DATA],L9R-0E6" at bounding box center [169, 334] width 82 height 21
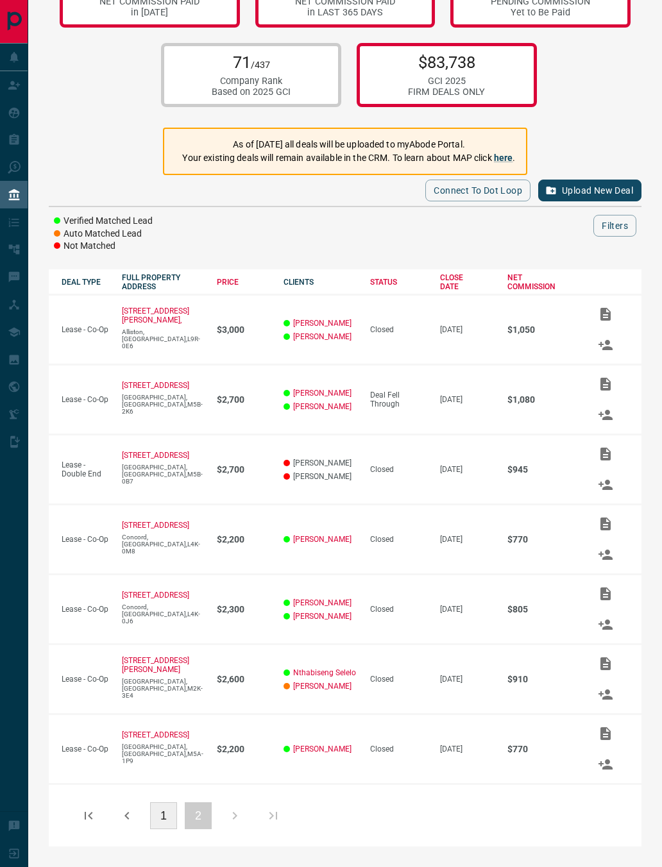
click at [159, 813] on button "1" at bounding box center [163, 815] width 27 height 27
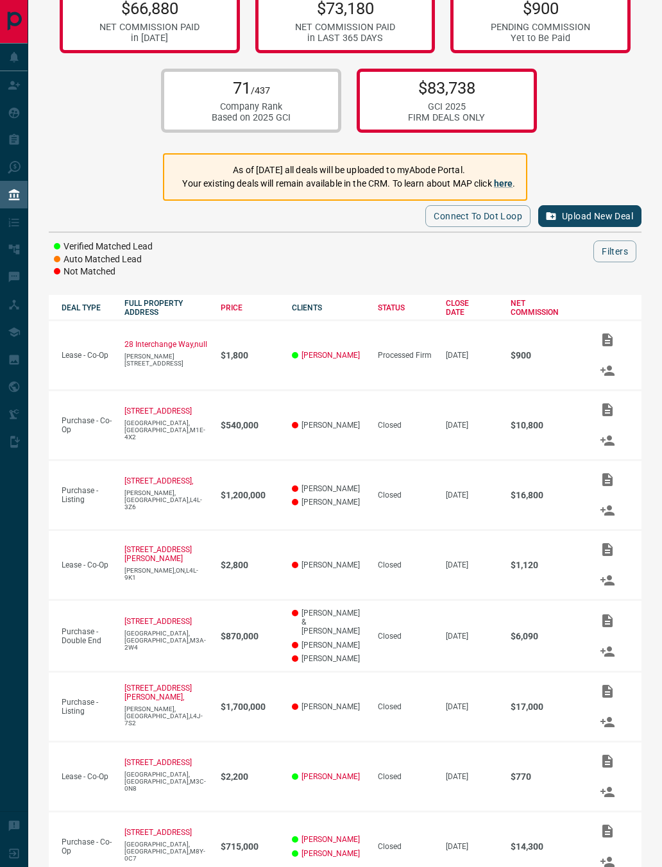
scroll to position [0, 0]
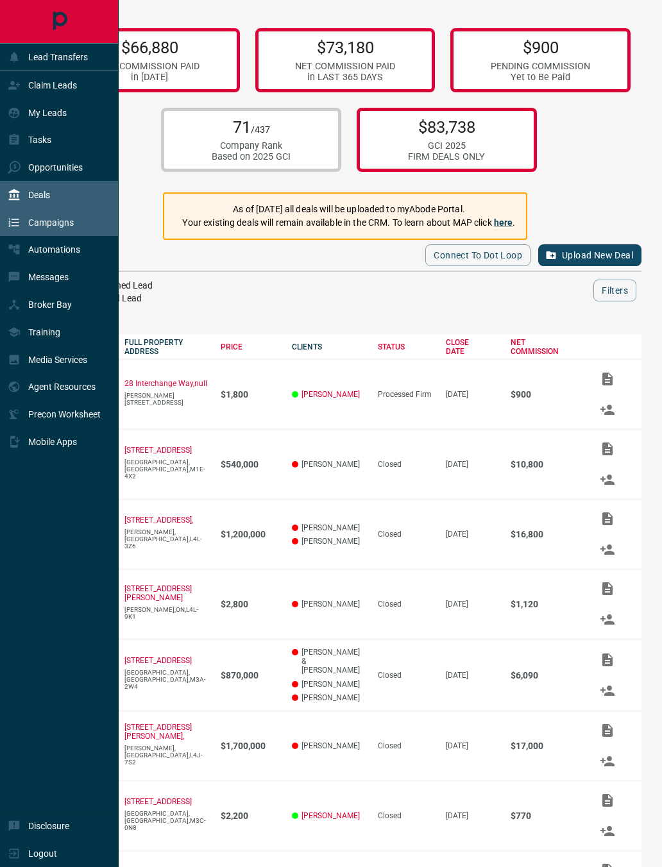
click at [16, 226] on icon at bounding box center [14, 222] width 10 height 8
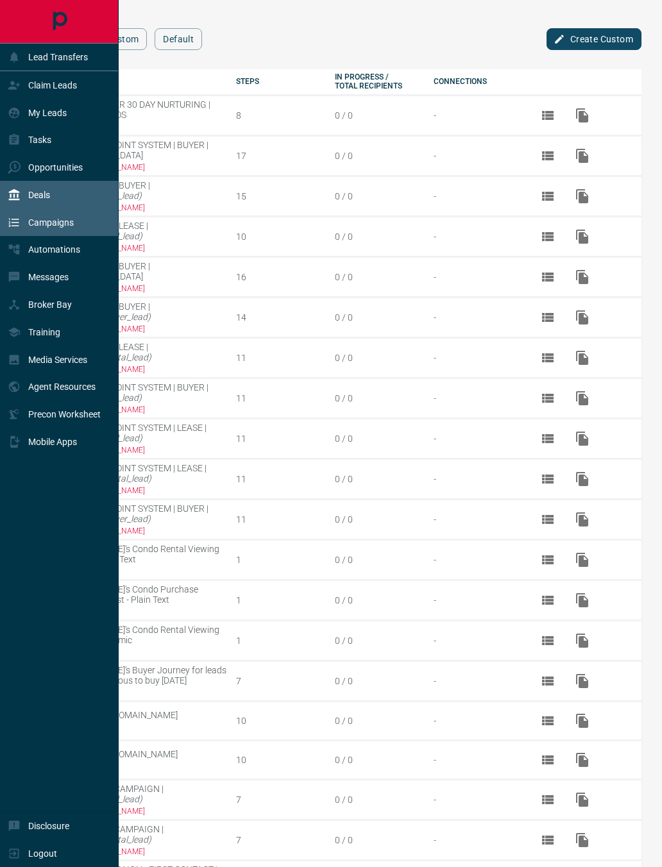
click at [43, 200] on p "Deals" at bounding box center [39, 195] width 22 height 10
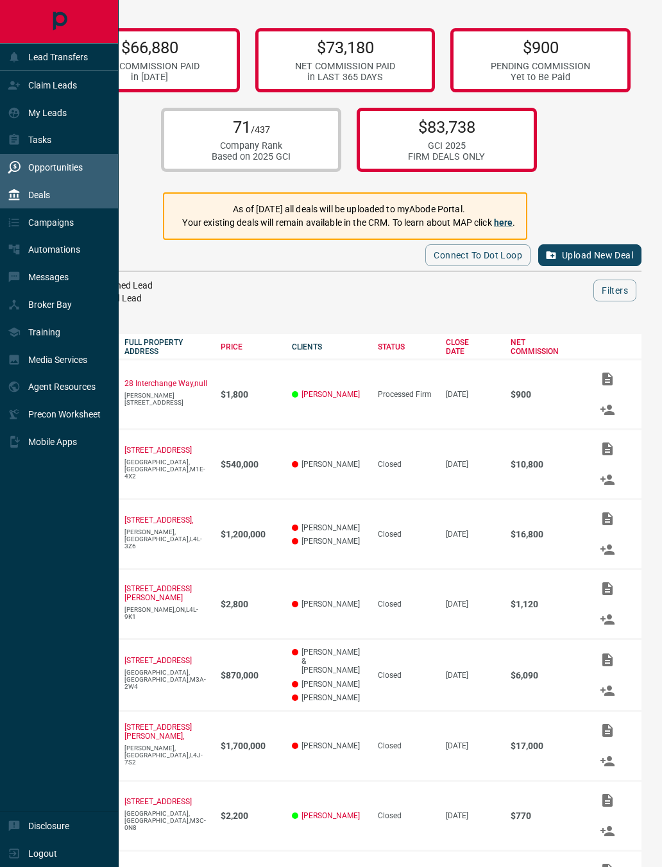
click at [46, 173] on p "Opportunities" at bounding box center [55, 167] width 55 height 10
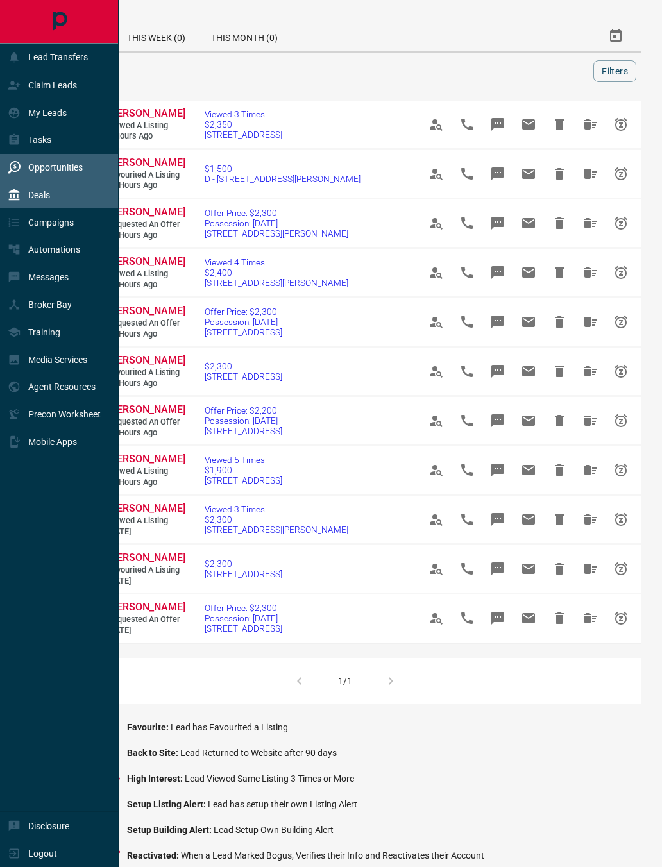
click at [39, 200] on p "Deals" at bounding box center [39, 195] width 22 height 10
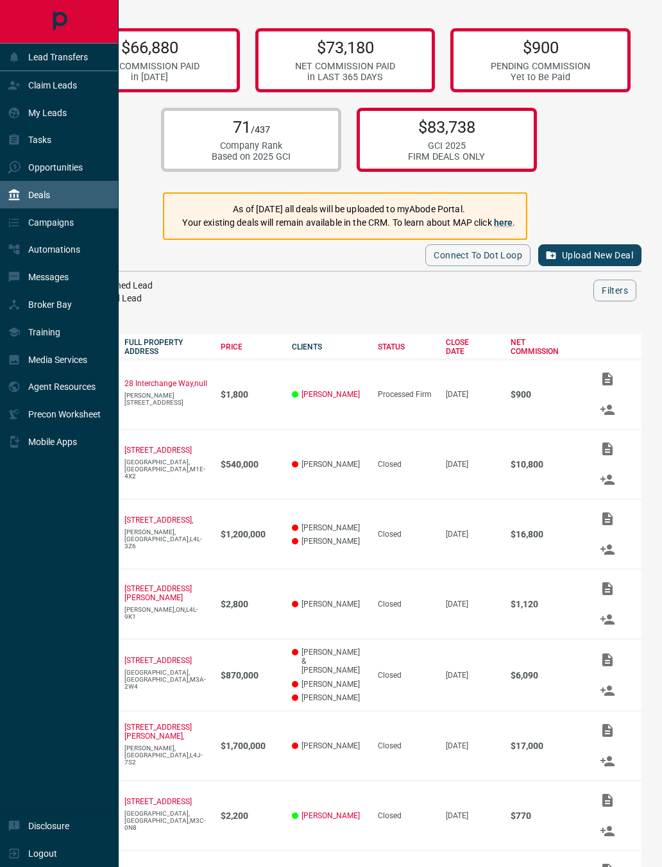
click at [189, 289] on div at bounding box center [385, 291] width 418 height 22
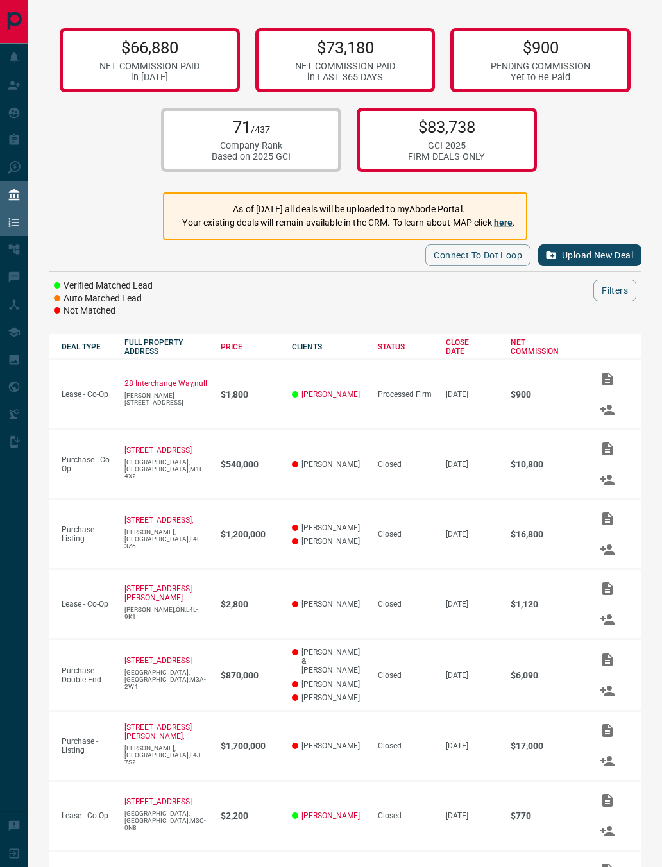
click at [14, 229] on icon at bounding box center [14, 222] width 13 height 13
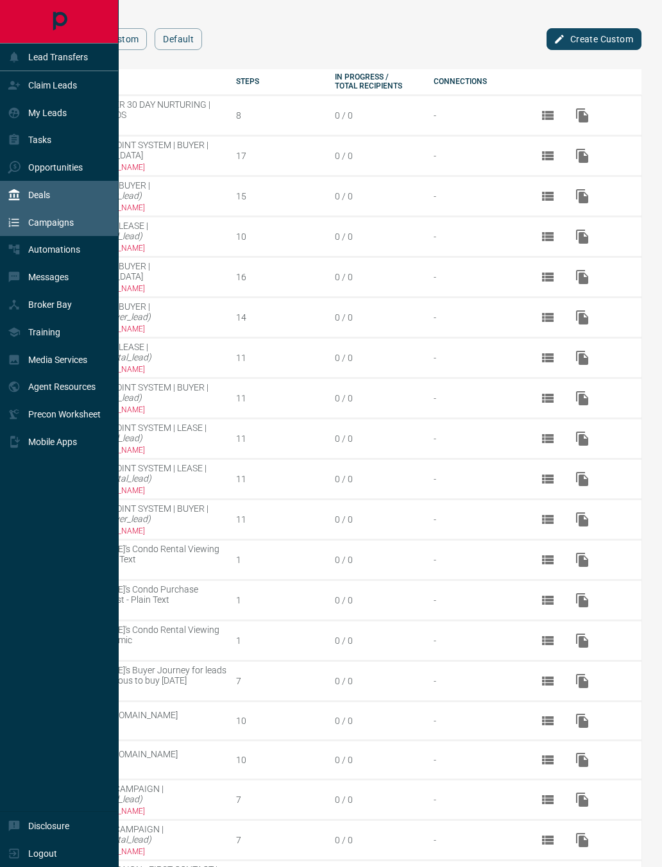
click at [41, 200] on p "Deals" at bounding box center [39, 195] width 22 height 10
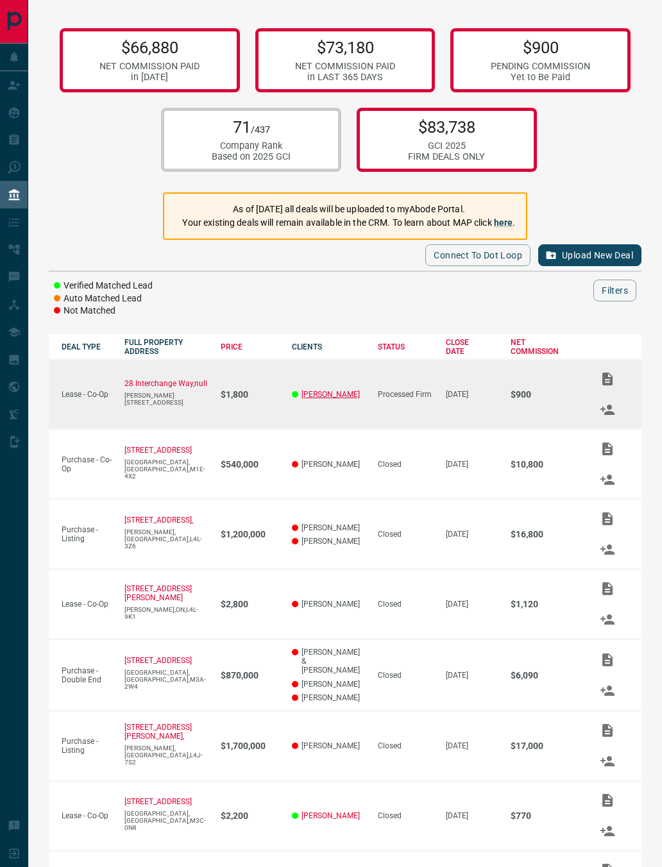
click at [302, 399] on link "[PERSON_NAME]" at bounding box center [330, 394] width 58 height 9
